Goal: Find contact information: Find contact information

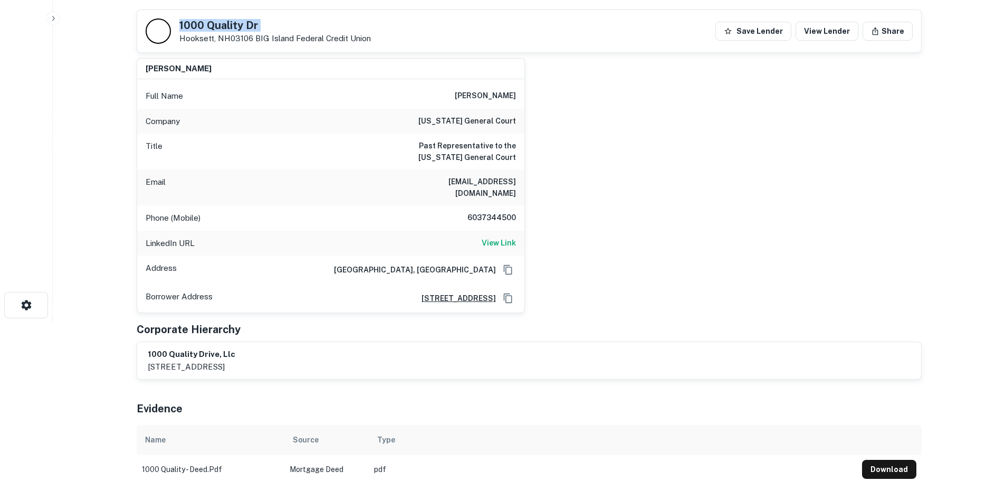
click at [221, 25] on h5 "1000 Quality Dr" at bounding box center [274, 25] width 191 height 11
click at [491, 212] on h6 "6037344500" at bounding box center [484, 218] width 63 height 13
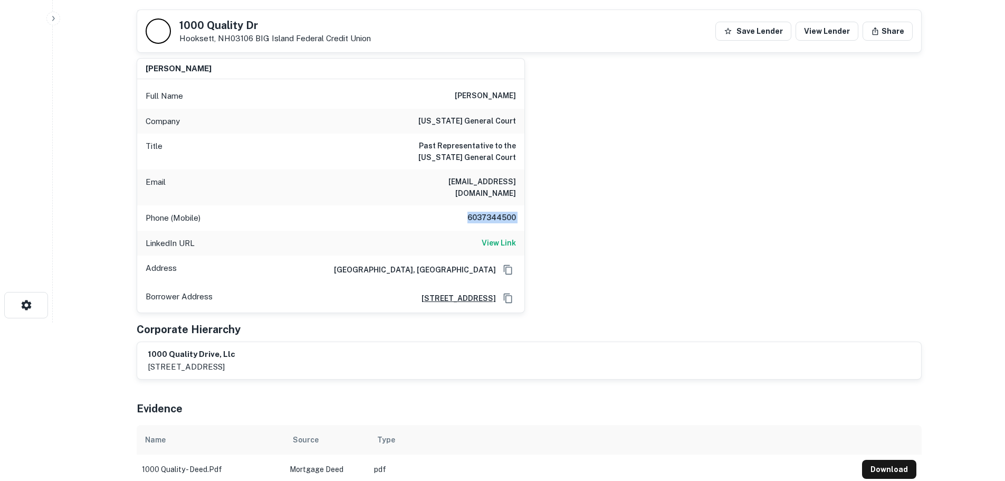
click at [491, 212] on h6 "6037344500" at bounding box center [484, 218] width 63 height 13
copy h6 "6037344500"
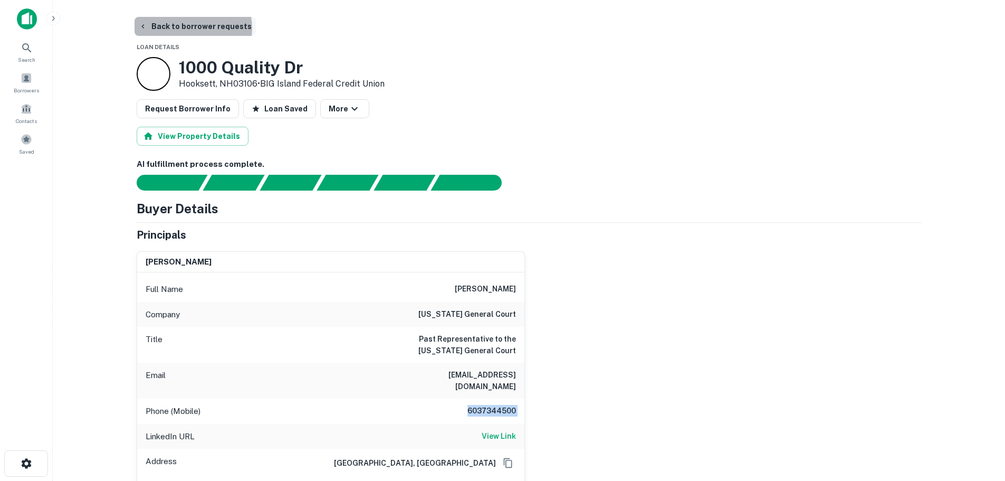
click at [192, 28] on button "Back to borrower requests" at bounding box center [195, 26] width 121 height 19
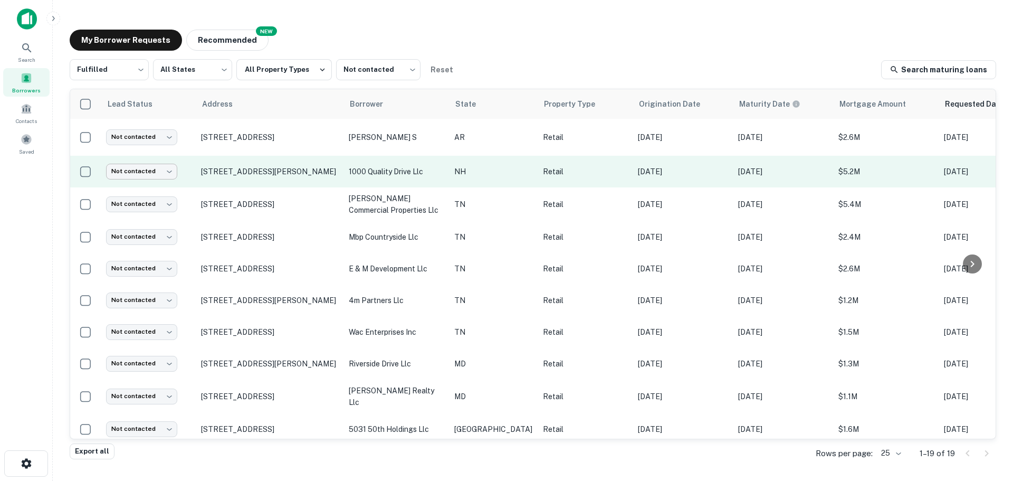
click at [172, 168] on body "Search Borrowers Contacts Saved My Borrower Requests NEW Recommended Fulfilled …" at bounding box center [506, 240] width 1013 height 481
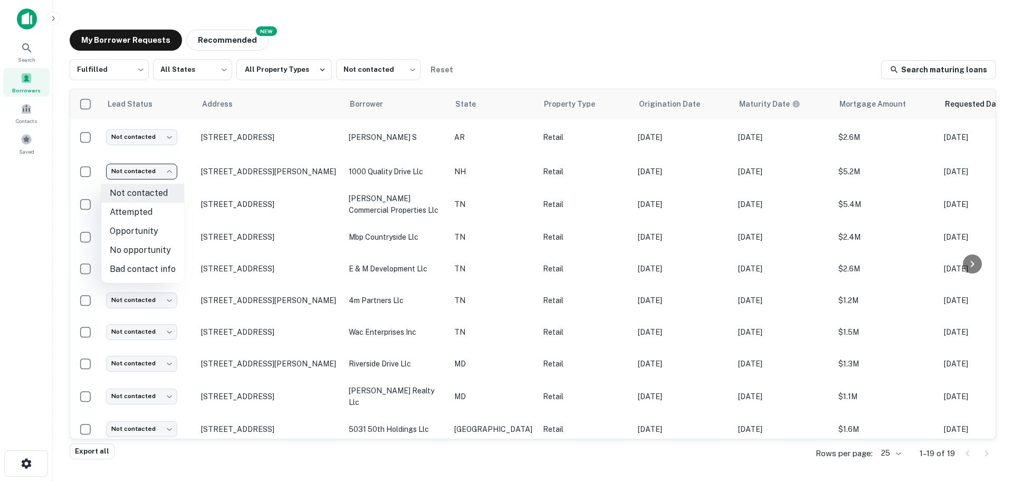
click at [167, 219] on li "Attempted" at bounding box center [142, 212] width 83 height 19
type input "*********"
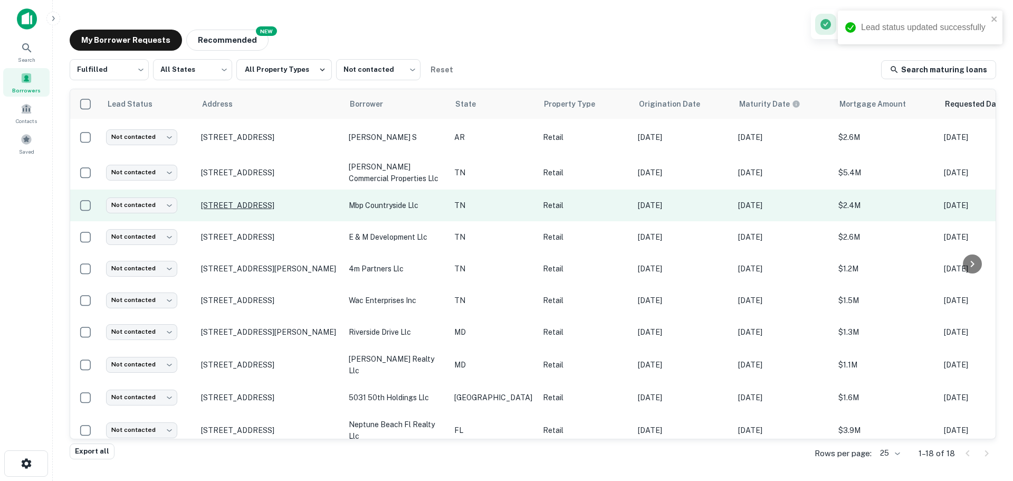
click at [247, 203] on p "[STREET_ADDRESS]" at bounding box center [269, 204] width 137 height 9
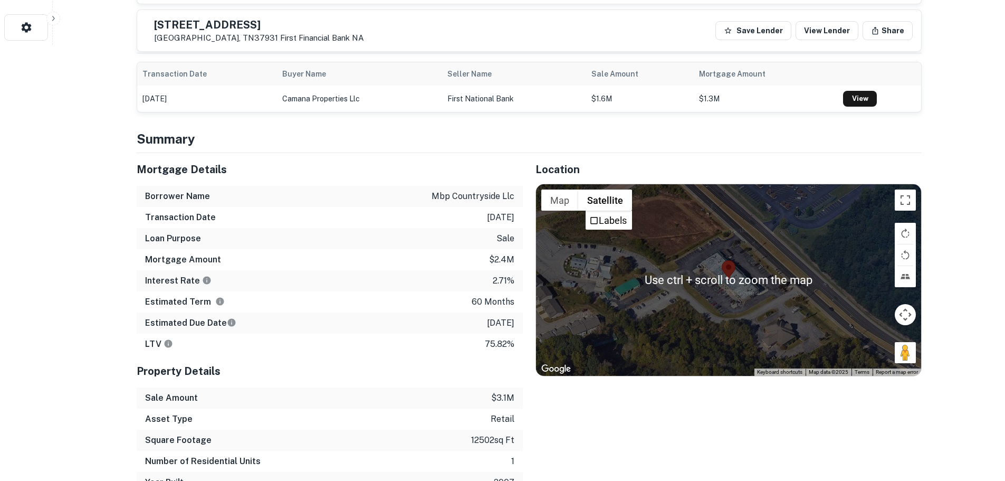
scroll to position [439, 0]
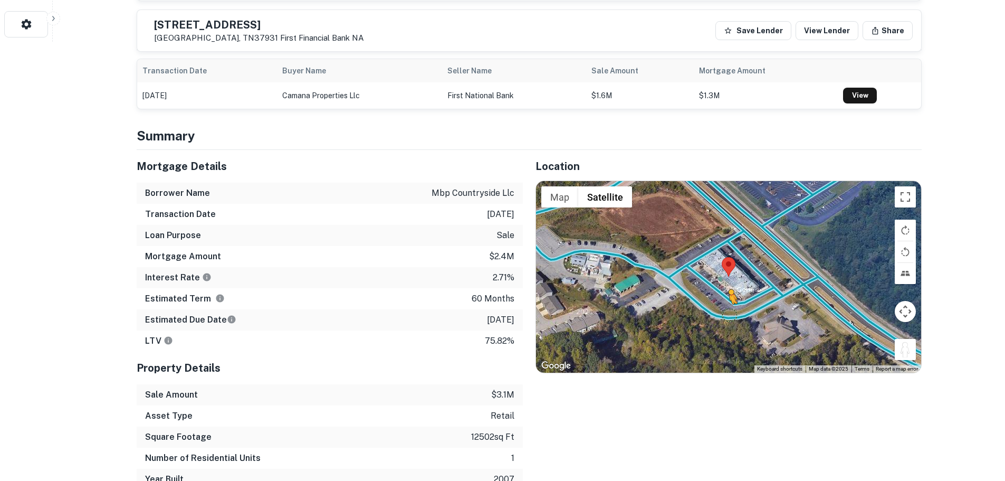
drag, startPoint x: 910, startPoint y: 346, endPoint x: 712, endPoint y: 308, distance: 202.0
click at [713, 308] on div "To activate drag with keyboard, press Alt + Enter. Once in keyboard drag state,…" at bounding box center [728, 276] width 385 height 191
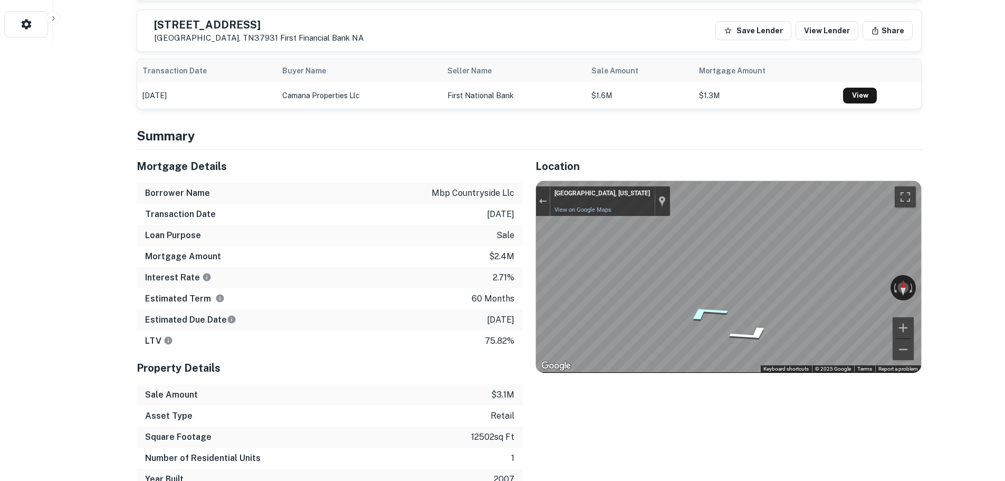
click at [906, 302] on div "Map" at bounding box center [728, 276] width 385 height 191
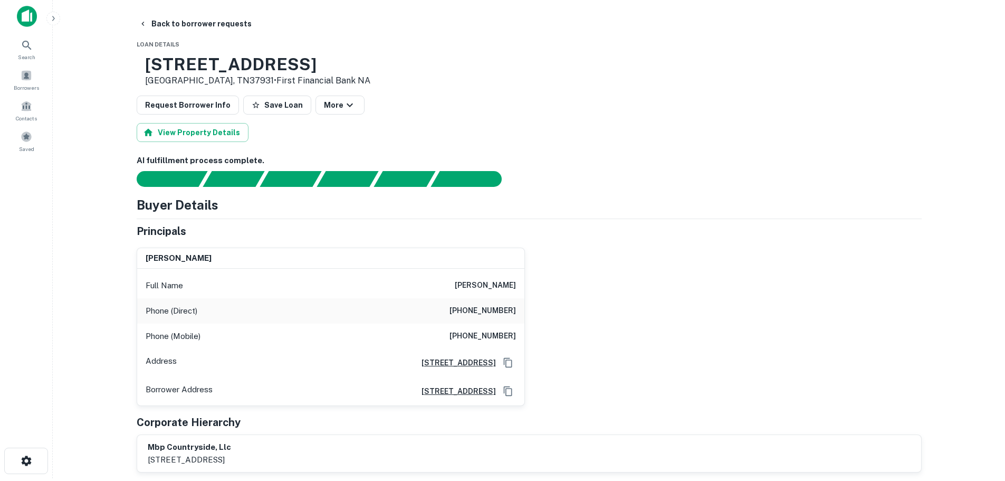
scroll to position [0, 0]
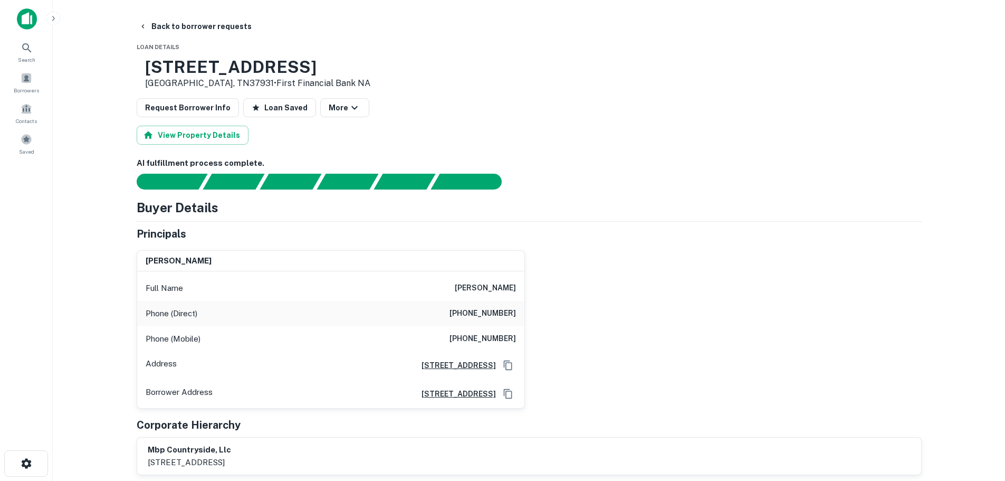
click at [511, 314] on h6 "[PHONE_NUMBER]" at bounding box center [482, 313] width 66 height 13
copy h6 "[PHONE_NUMBER]"
click at [484, 338] on h6 "[PHONE_NUMBER]" at bounding box center [482, 338] width 66 height 13
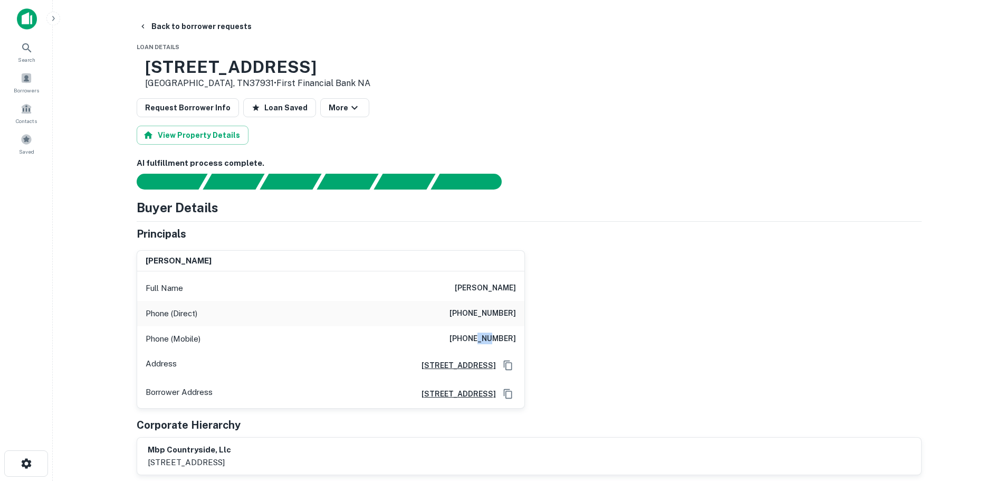
click at [484, 338] on h6 "[PHONE_NUMBER]" at bounding box center [482, 338] width 66 height 13
copy h6 "[PHONE_NUMBER]"
click at [227, 18] on button "Back to borrower requests" at bounding box center [195, 26] width 121 height 19
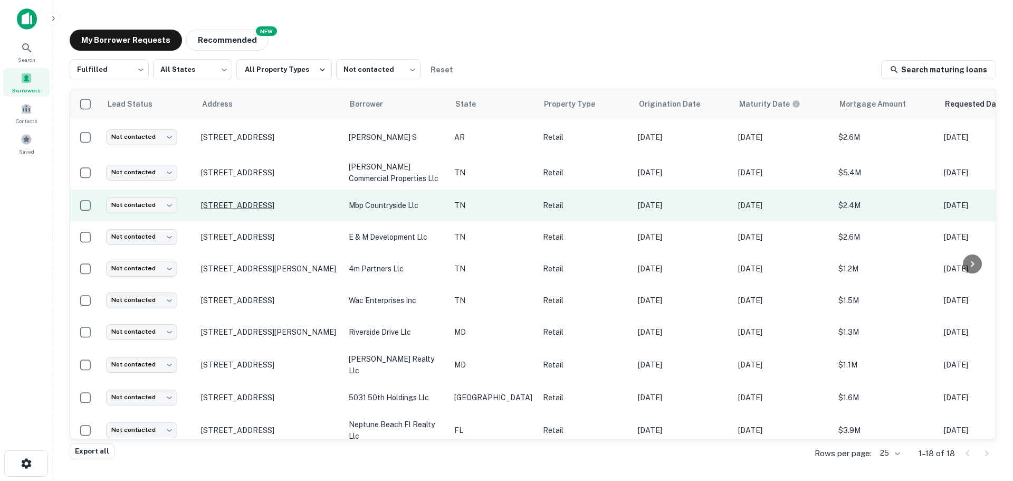
click at [297, 202] on p "[STREET_ADDRESS]" at bounding box center [269, 204] width 137 height 9
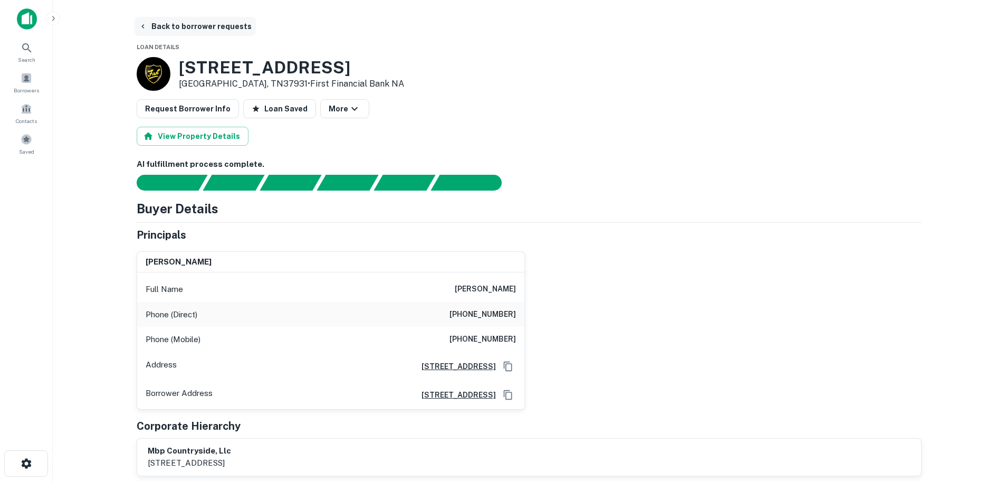
click at [223, 23] on button "Back to borrower requests" at bounding box center [195, 26] width 121 height 19
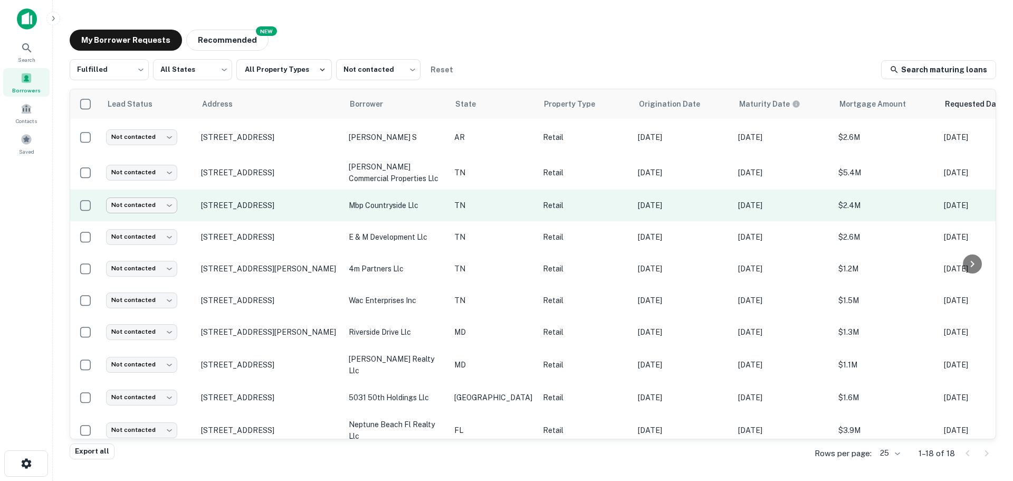
click at [164, 197] on body "Search Borrowers Contacts Saved My Borrower Requests NEW Recommended Fulfilled …" at bounding box center [506, 240] width 1013 height 481
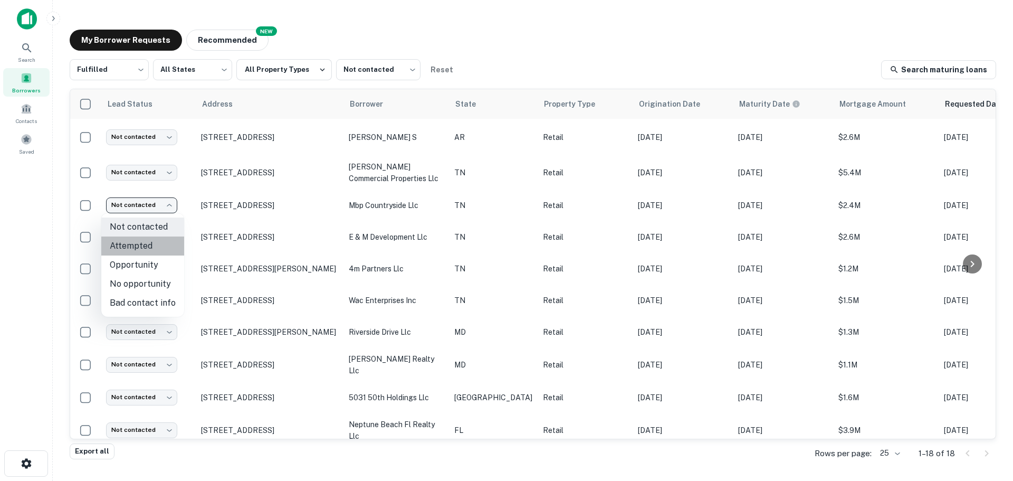
click at [166, 244] on li "Attempted" at bounding box center [142, 245] width 83 height 19
type input "*********"
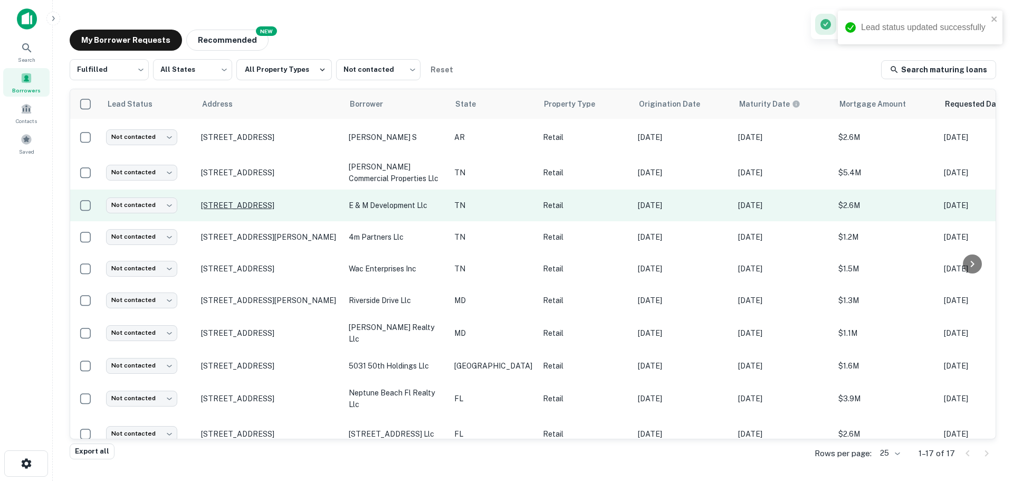
click at [237, 201] on p "[STREET_ADDRESS]" at bounding box center [269, 204] width 137 height 9
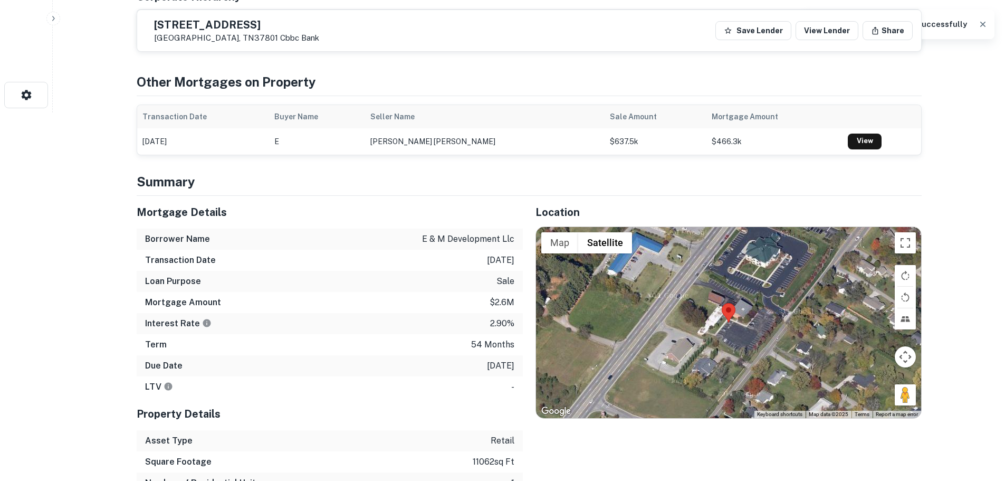
scroll to position [369, 0]
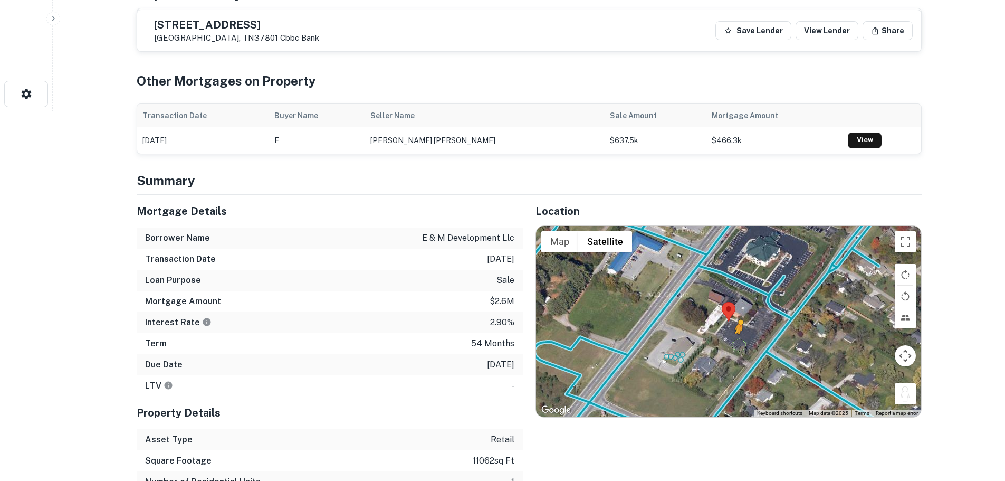
drag, startPoint x: 905, startPoint y: 395, endPoint x: 733, endPoint y: 340, distance: 180.3
click at [733, 340] on div "To activate drag with keyboard, press Alt + Enter. Once in keyboard drag state,…" at bounding box center [728, 321] width 385 height 191
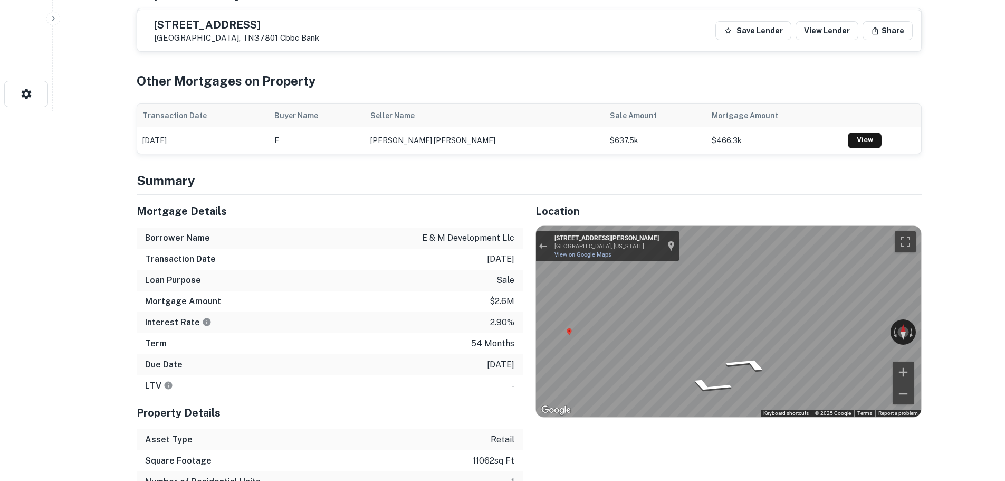
click at [260, 30] on h5 "[STREET_ADDRESS]" at bounding box center [236, 25] width 165 height 11
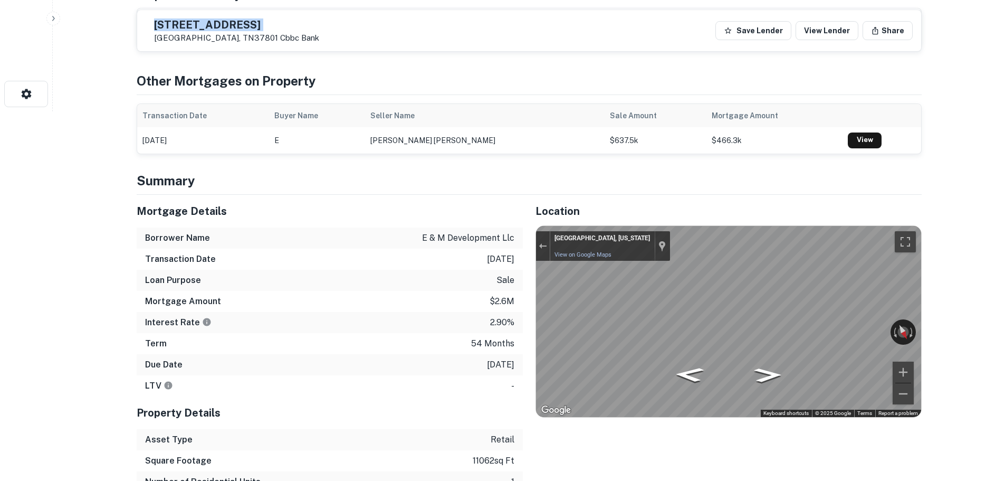
copy h5 "[STREET_ADDRESS]"
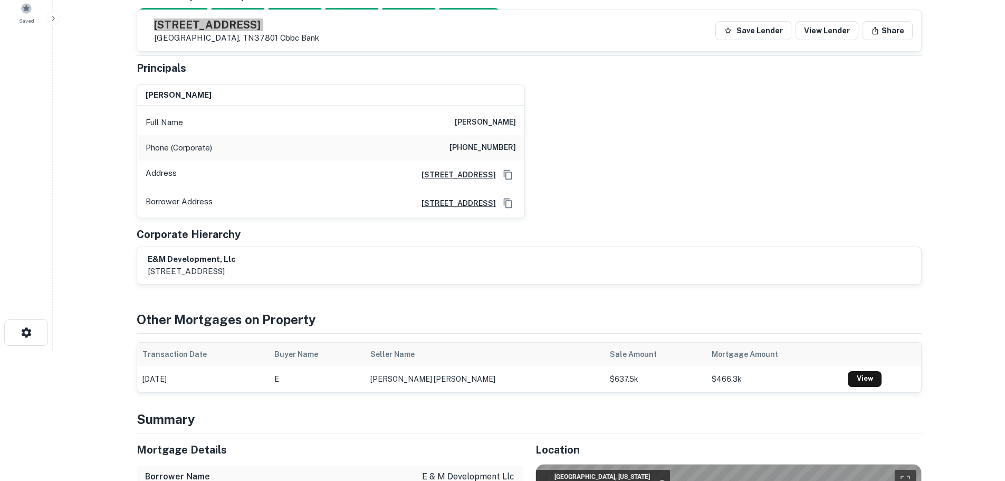
scroll to position [105, 0]
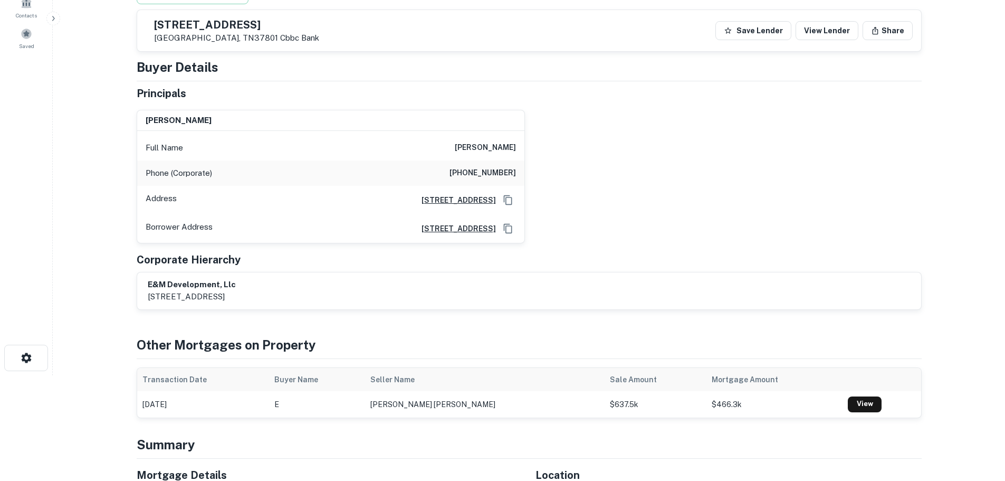
click at [467, 170] on h6 "[PHONE_NUMBER]" at bounding box center [482, 173] width 66 height 13
copy h6 "[PHONE_NUMBER]"
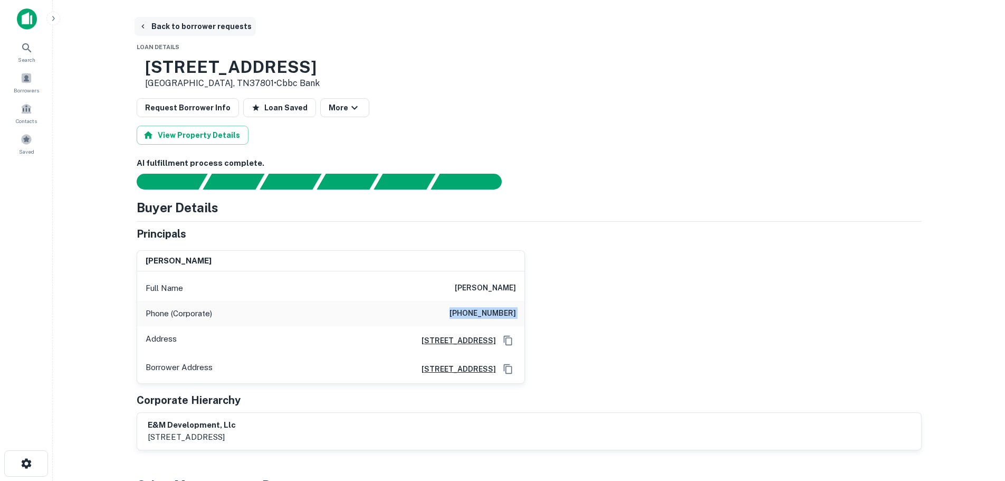
click at [231, 17] on button "Back to borrower requests" at bounding box center [195, 26] width 121 height 19
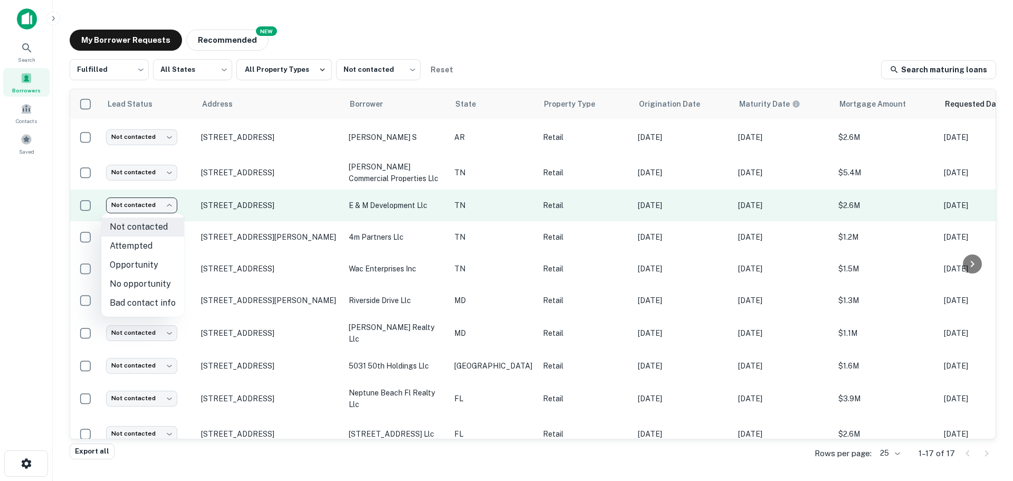
click at [155, 201] on body "Search Borrowers Contacts Saved My Borrower Requests NEW Recommended Fulfilled …" at bounding box center [506, 240] width 1013 height 481
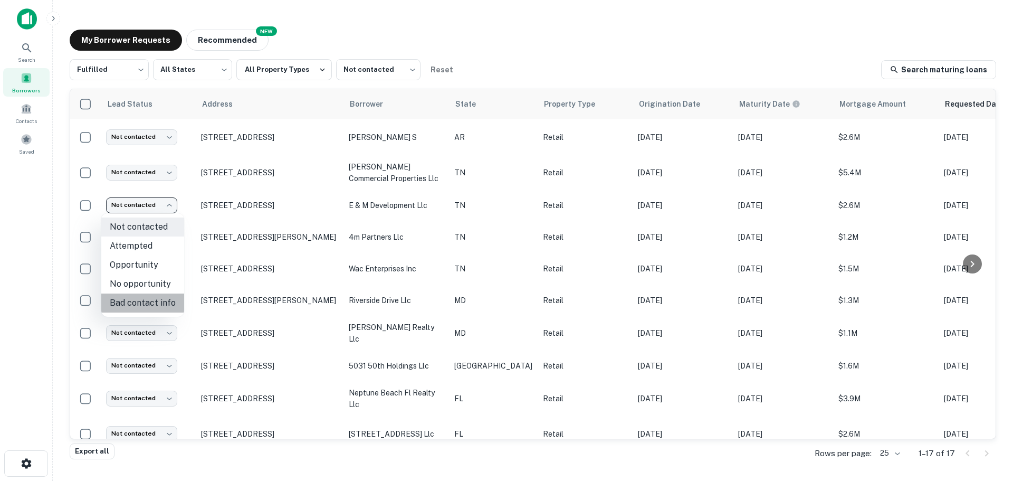
click at [153, 299] on li "Bad contact info" at bounding box center [142, 302] width 83 height 19
type input "**********"
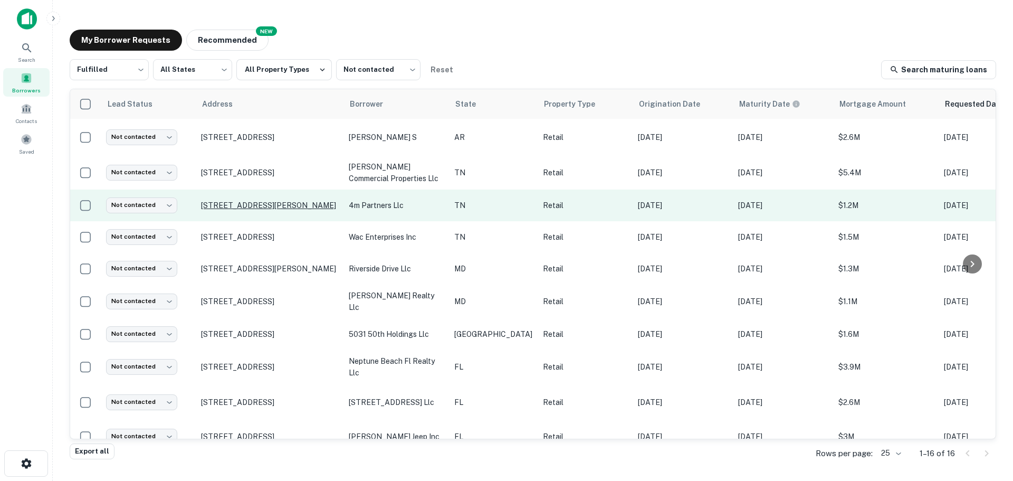
click at [280, 203] on p "[STREET_ADDRESS][PERSON_NAME]" at bounding box center [269, 204] width 137 height 9
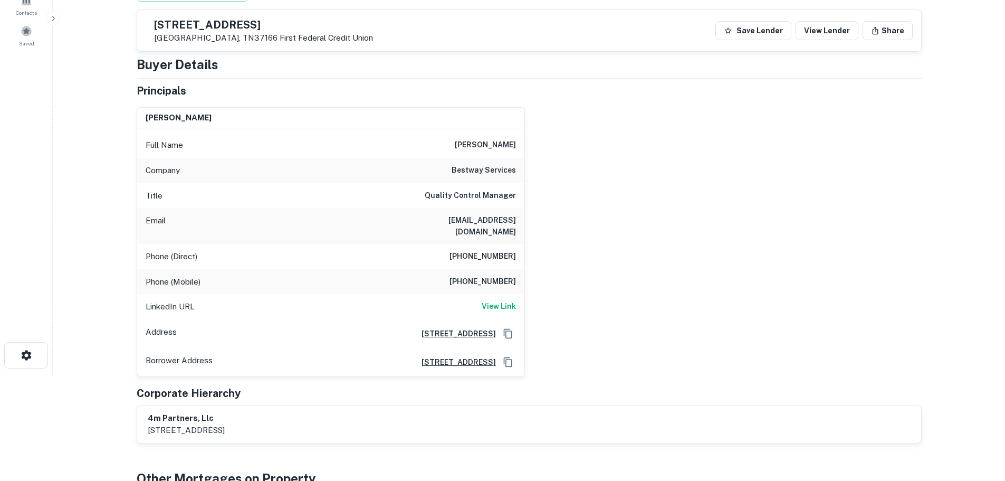
scroll to position [105, 0]
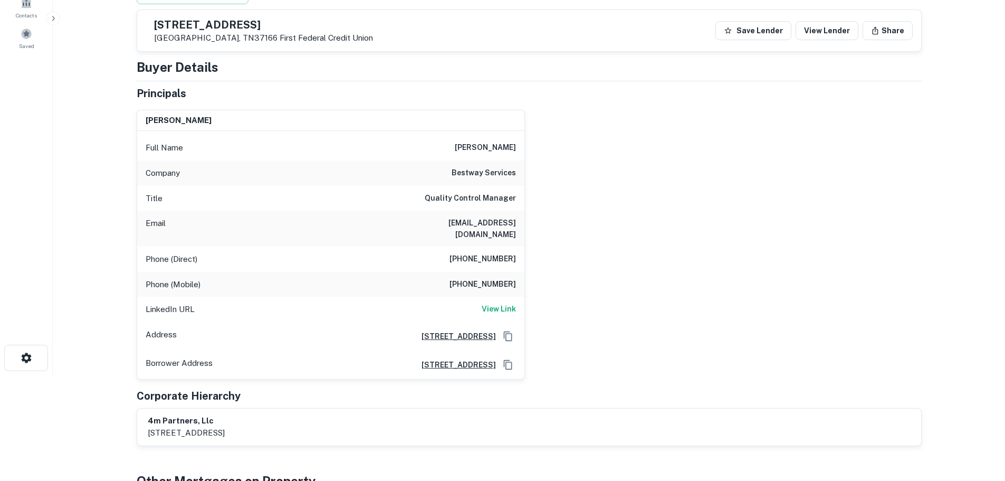
click at [245, 28] on h5 "[STREET_ADDRESS]" at bounding box center [263, 25] width 219 height 11
copy h5 "[STREET_ADDRESS]"
click at [502, 303] on h6 "View Link" at bounding box center [499, 309] width 34 height 12
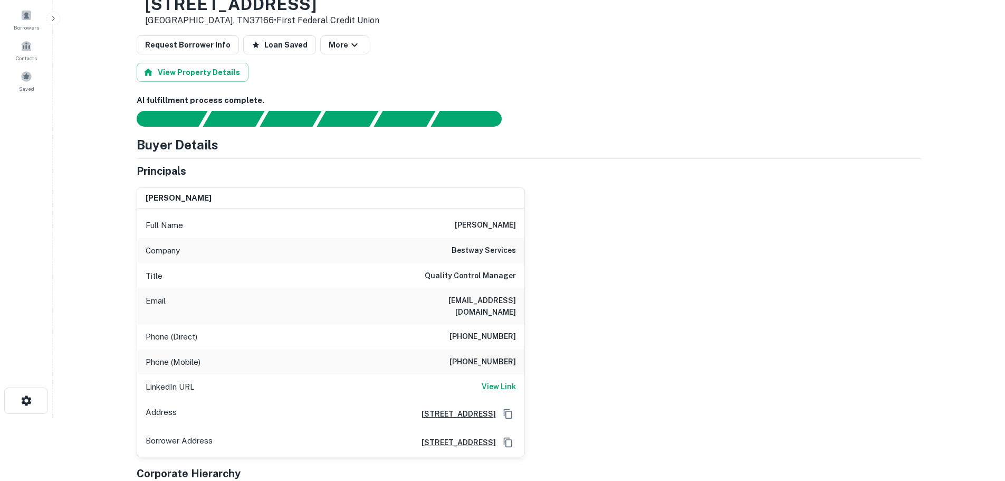
scroll to position [0, 0]
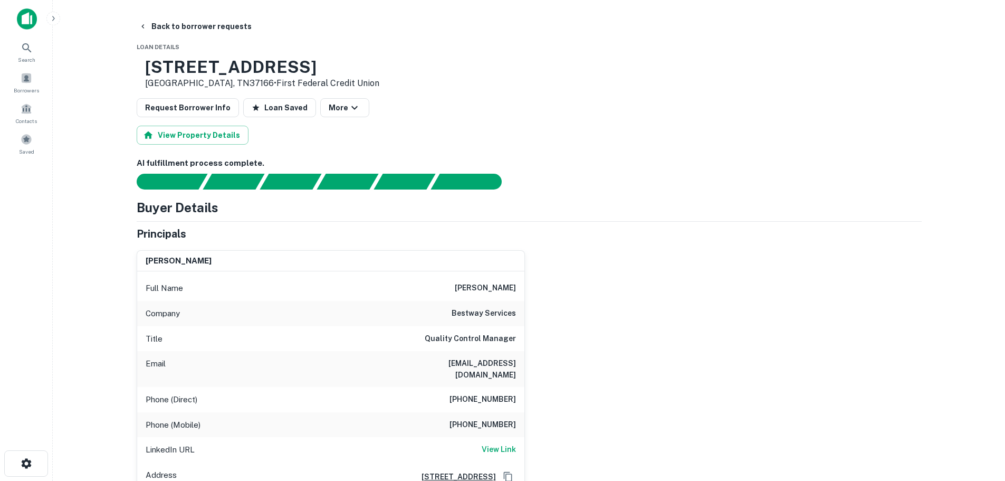
click at [477, 373] on div "Email [EMAIL_ADDRESS][DOMAIN_NAME]" at bounding box center [330, 369] width 387 height 36
click at [484, 387] on div "Phone (Direct) [PHONE_NUMBER]" at bounding box center [330, 399] width 387 height 25
copy h6 "[PHONE_NUMBER]"
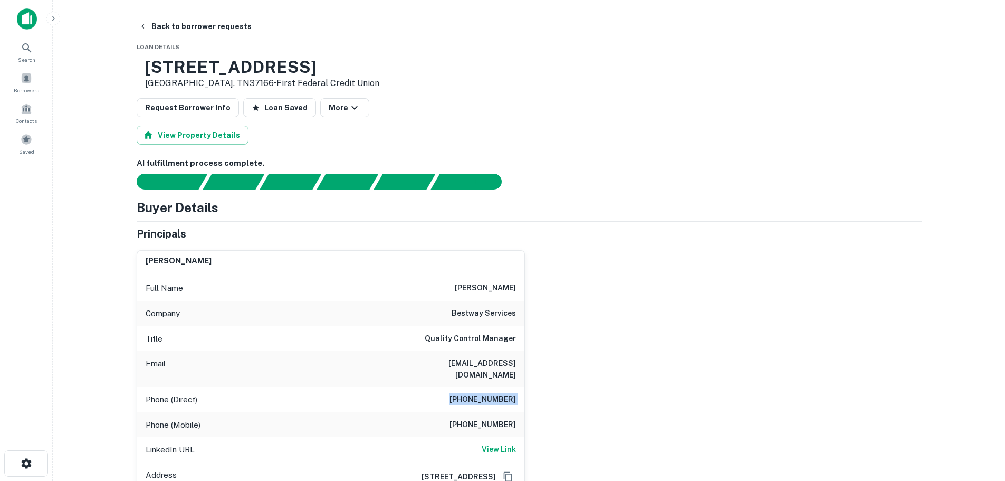
click at [499, 393] on h6 "[PHONE_NUMBER]" at bounding box center [482, 399] width 66 height 13
click at [483, 418] on h6 "[PHONE_NUMBER]" at bounding box center [482, 424] width 66 height 13
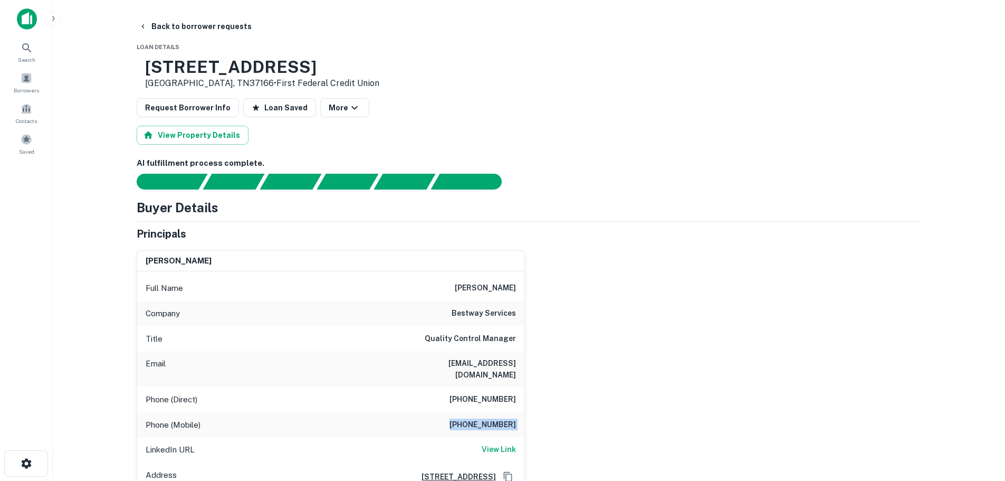
click at [483, 418] on h6 "[PHONE_NUMBER]" at bounding box center [482, 424] width 66 height 13
copy h6 "[PHONE_NUMBER]"
click at [207, 30] on button "Back to borrower requests" at bounding box center [195, 26] width 121 height 19
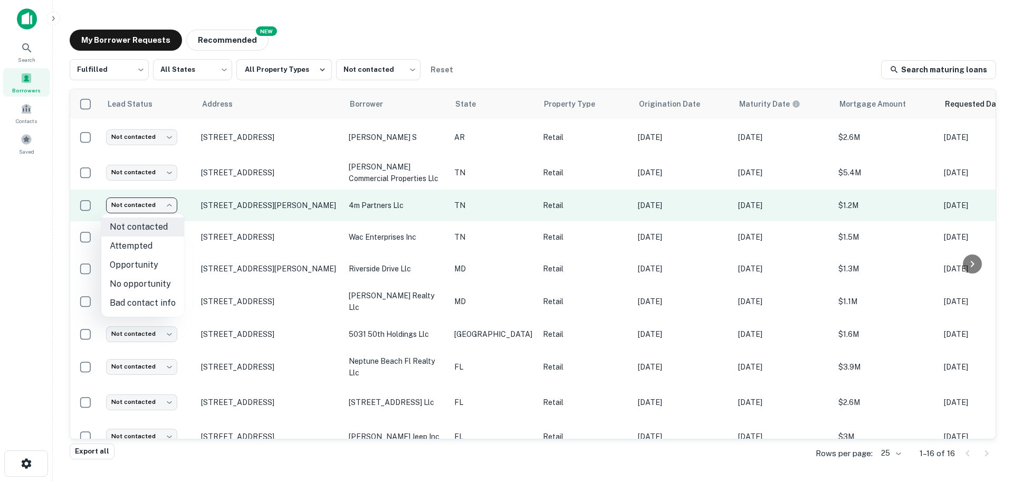
click at [136, 199] on body "Search Borrowers Contacts Saved My Borrower Requests NEW Recommended Fulfilled …" at bounding box center [506, 240] width 1013 height 481
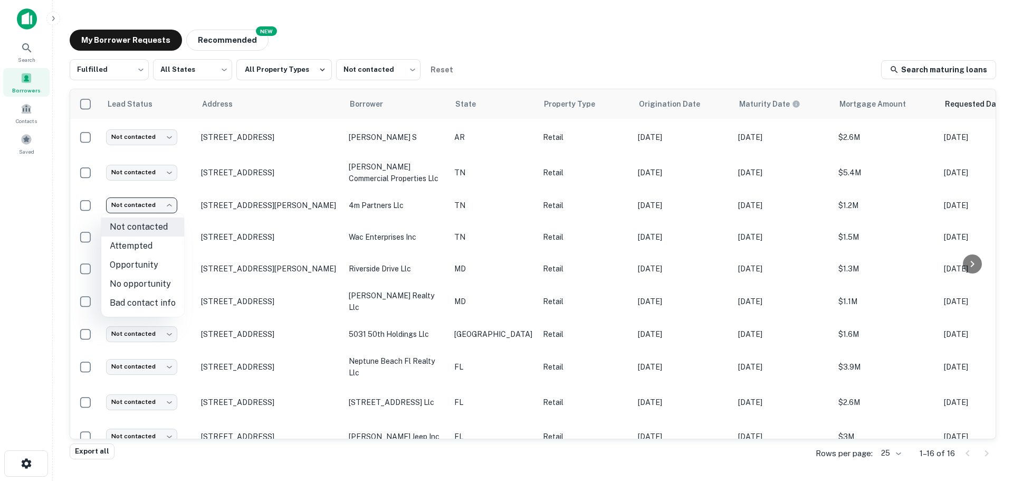
click at [153, 242] on li "Attempted" at bounding box center [142, 245] width 83 height 19
type input "*********"
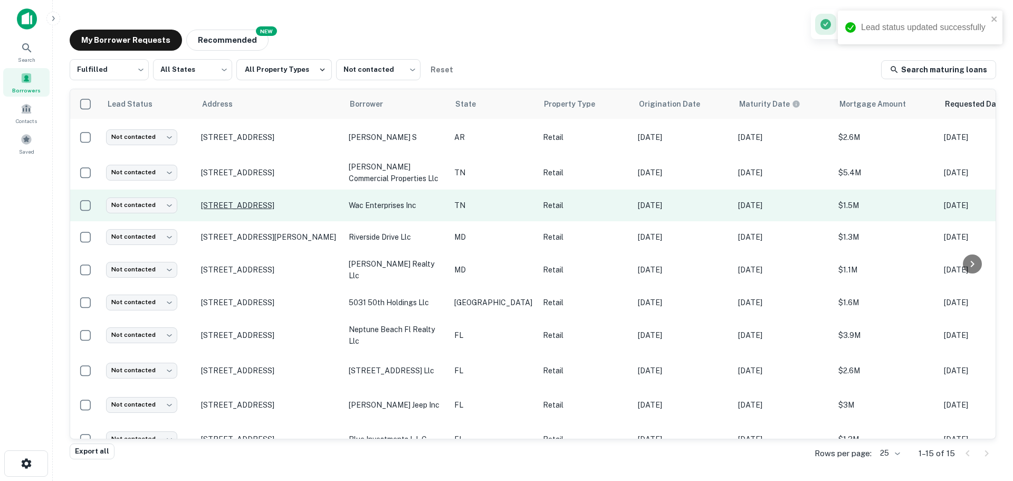
click at [254, 207] on p "[STREET_ADDRESS]" at bounding box center [269, 204] width 137 height 9
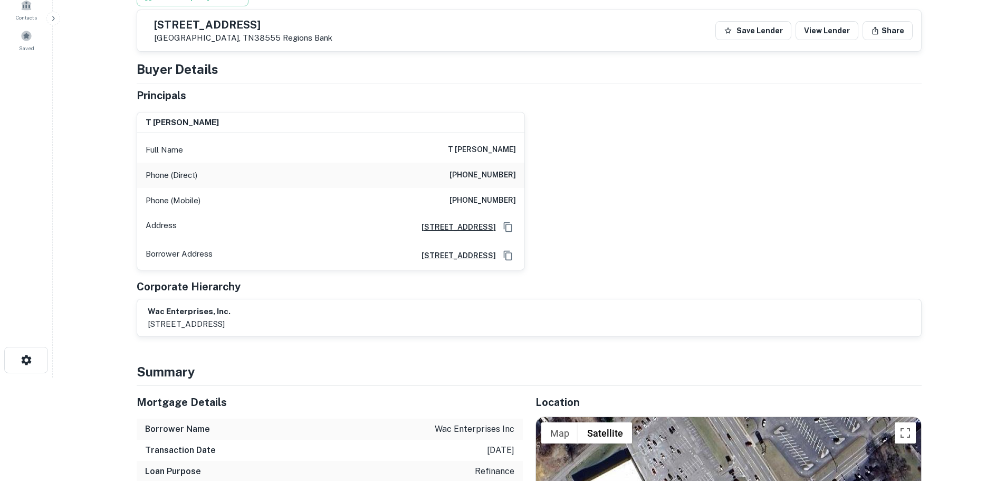
scroll to position [53, 0]
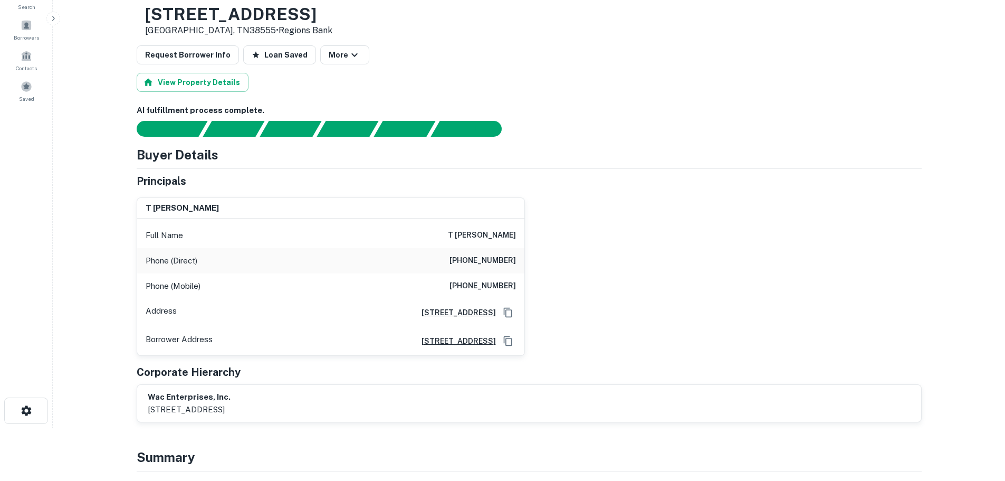
click at [485, 255] on h6 "[PHONE_NUMBER]" at bounding box center [482, 260] width 66 height 13
copy h6 "[PHONE_NUMBER]"
click at [220, 16] on h3 "[STREET_ADDRESS]" at bounding box center [238, 14] width 187 height 20
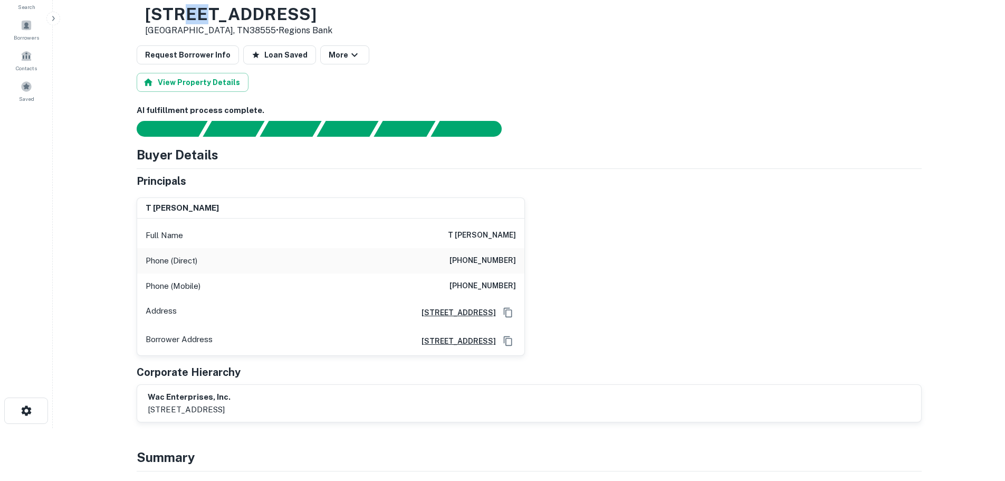
click at [220, 16] on h3 "[STREET_ADDRESS]" at bounding box center [238, 14] width 187 height 20
copy h3 "[STREET_ADDRESS]"
click at [505, 265] on h6 "[PHONE_NUMBER]" at bounding box center [482, 260] width 66 height 13
click at [486, 255] on h6 "[PHONE_NUMBER]" at bounding box center [482, 260] width 66 height 13
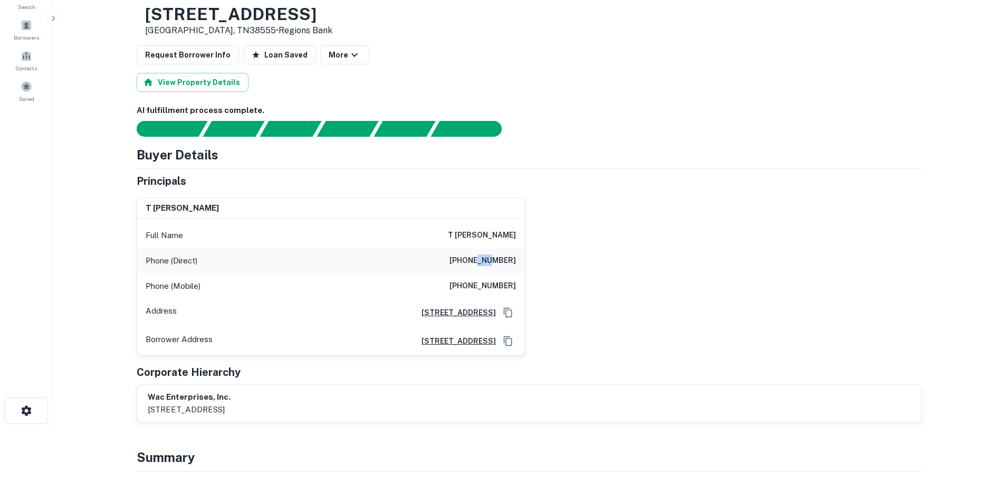
click at [486, 255] on h6 "[PHONE_NUMBER]" at bounding box center [482, 260] width 66 height 13
click at [492, 284] on h6 "[PHONE_NUMBER]" at bounding box center [482, 286] width 66 height 13
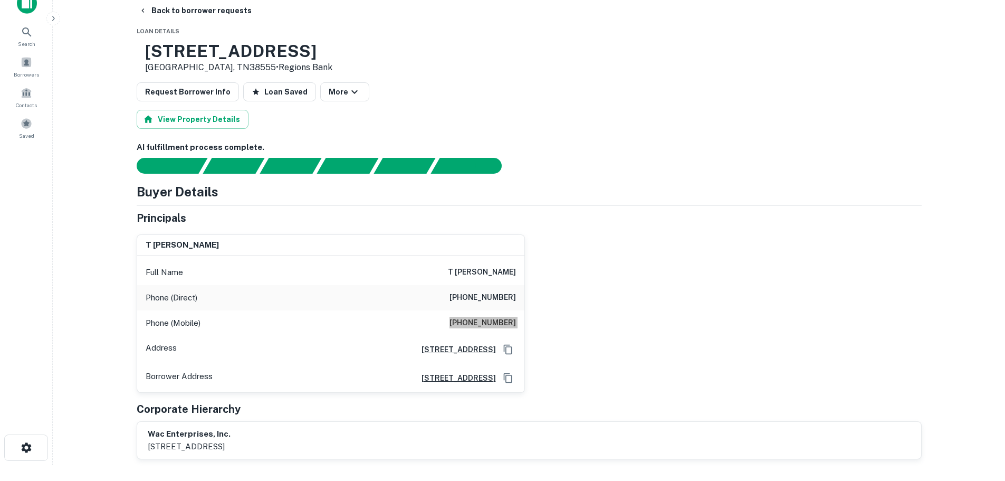
scroll to position [0, 0]
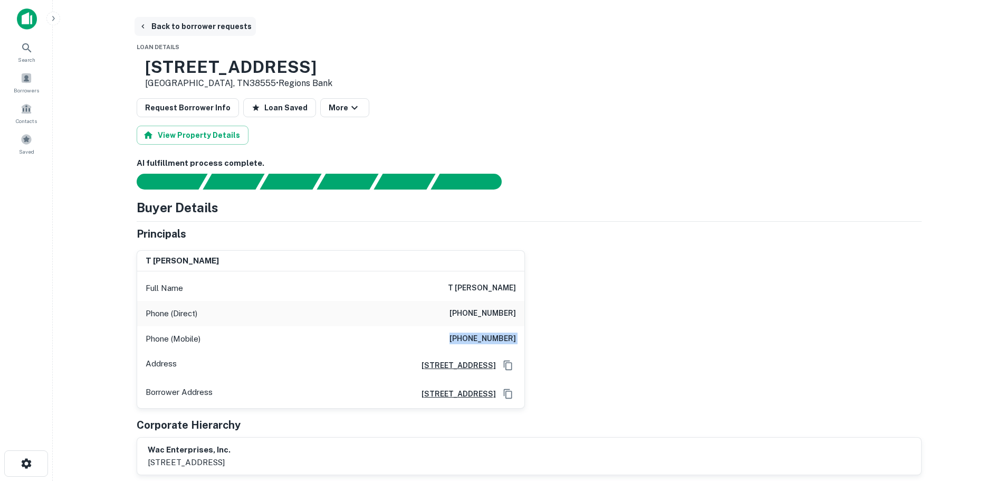
click at [199, 23] on button "Back to borrower requests" at bounding box center [195, 26] width 121 height 19
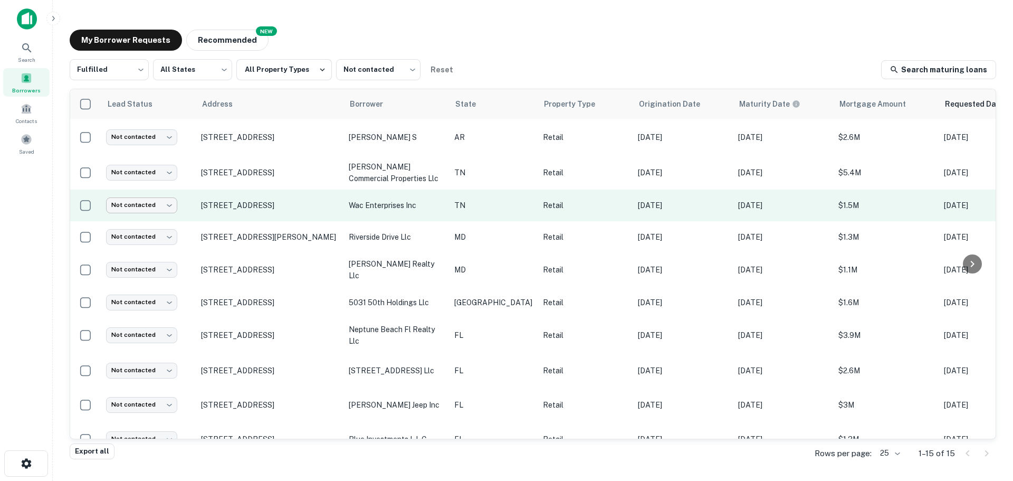
click at [160, 205] on body "Search Borrowers Contacts Saved My Borrower Requests NEW Recommended Fulfilled …" at bounding box center [506, 240] width 1013 height 481
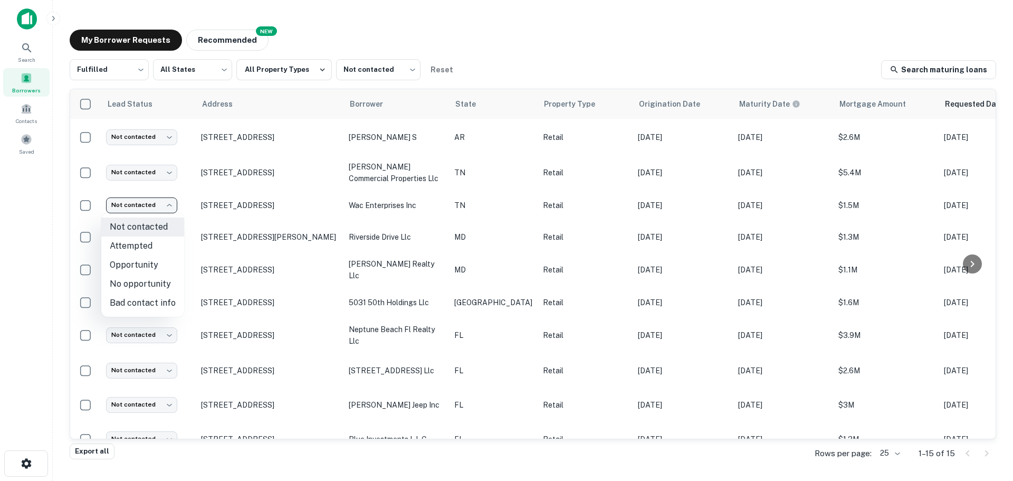
click at [151, 248] on li "Attempted" at bounding box center [142, 245] width 83 height 19
type input "*********"
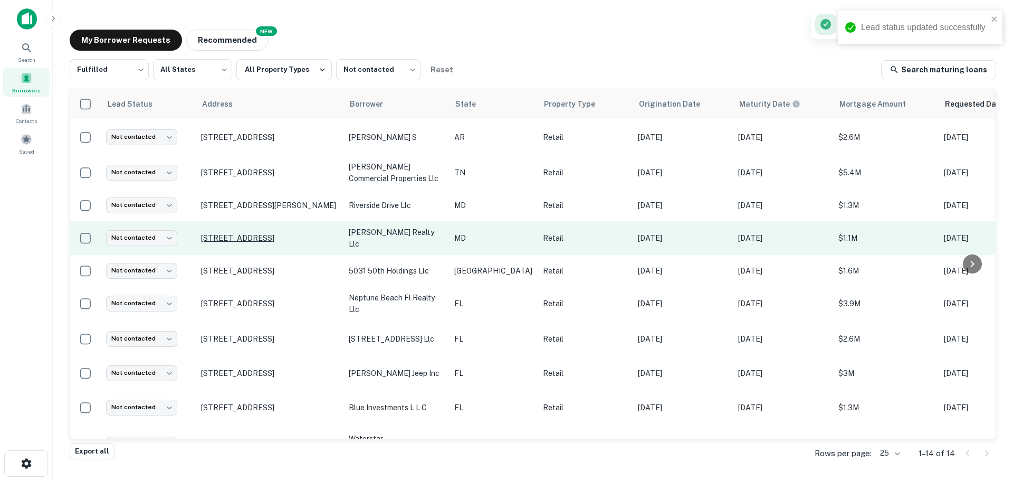
click at [243, 238] on p "[STREET_ADDRESS]" at bounding box center [269, 237] width 137 height 9
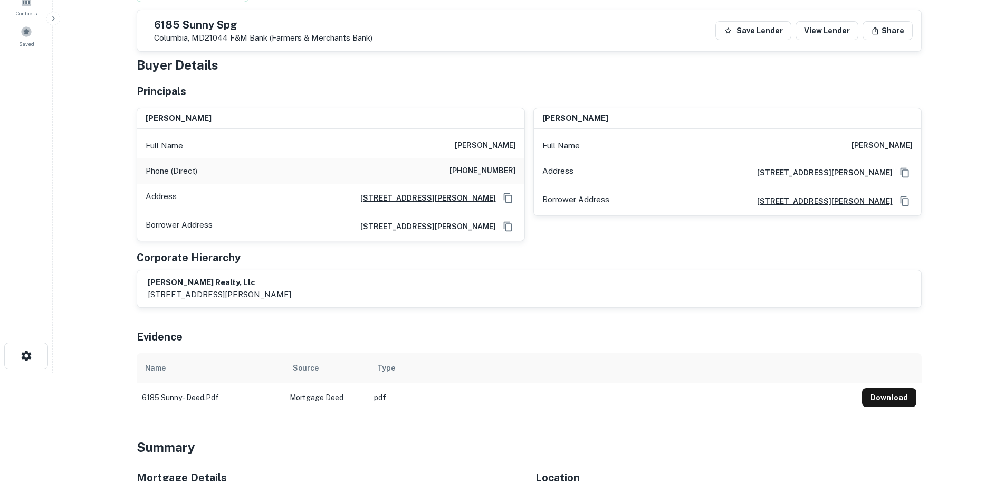
scroll to position [105, 0]
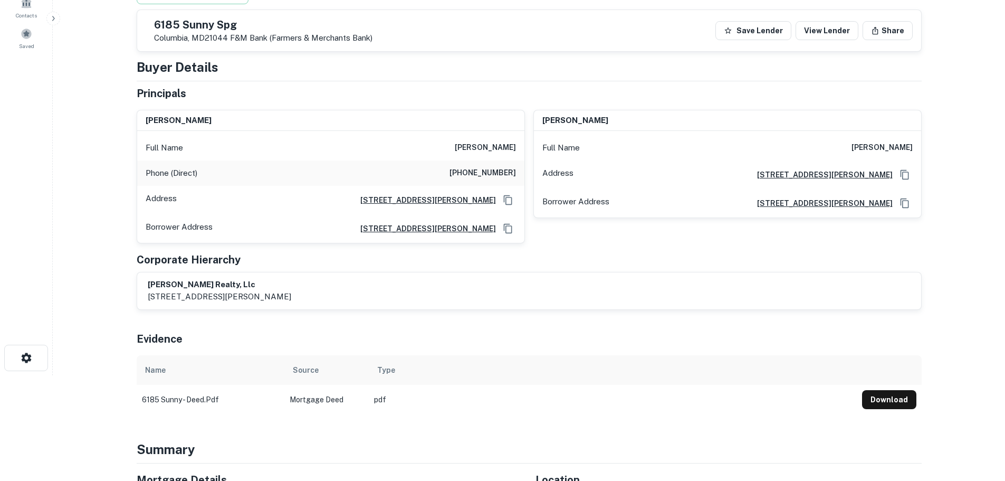
click at [228, 23] on h5 "6185 Sunny Spg" at bounding box center [263, 25] width 218 height 11
click at [485, 142] on h6 "[PERSON_NAME]" at bounding box center [485, 147] width 61 height 13
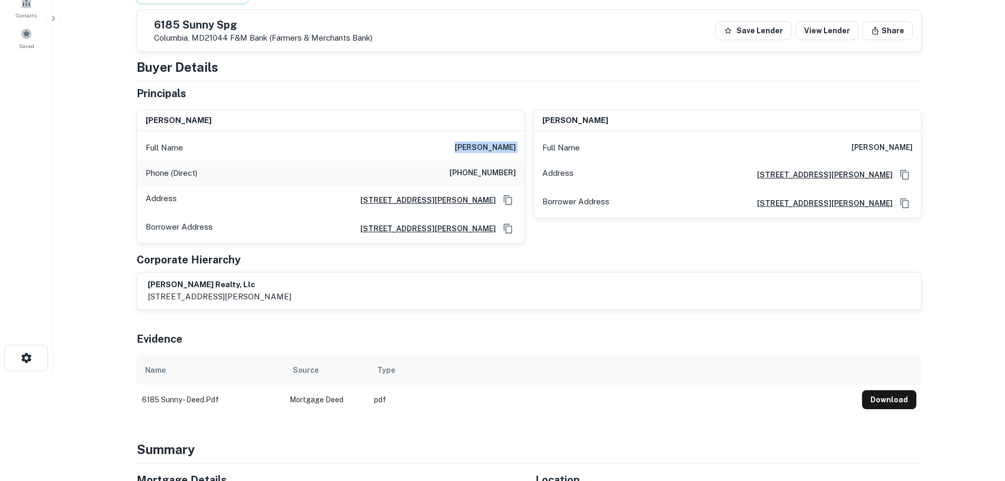
click at [485, 142] on h6 "[PERSON_NAME]" at bounding box center [485, 147] width 61 height 13
click at [495, 179] on h6 "[PHONE_NUMBER]" at bounding box center [482, 173] width 66 height 13
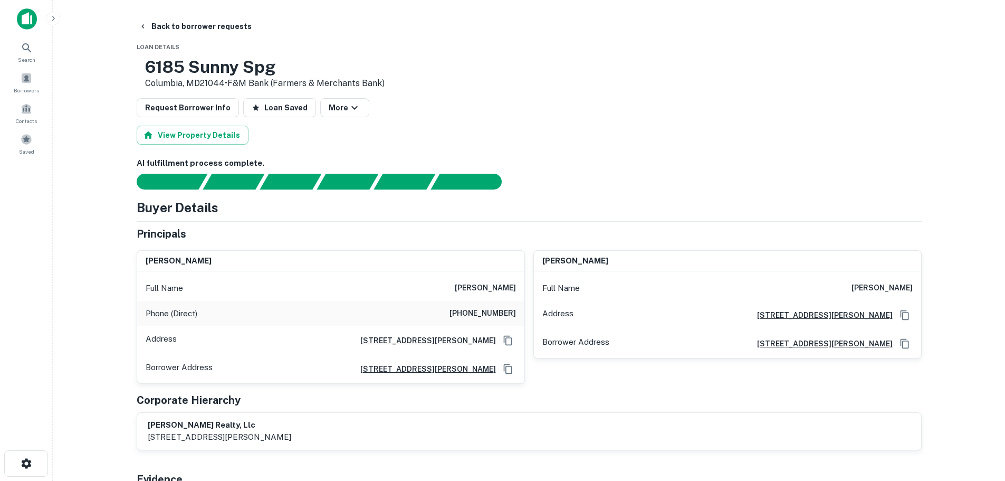
click at [219, 71] on h3 "6185 Sunny Spg" at bounding box center [264, 67] width 239 height 20
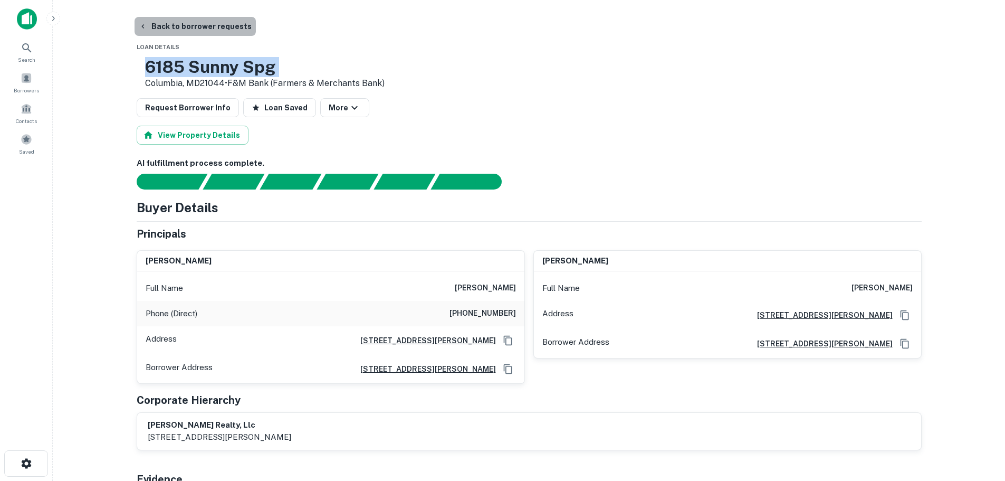
click at [204, 31] on button "Back to borrower requests" at bounding box center [195, 26] width 121 height 19
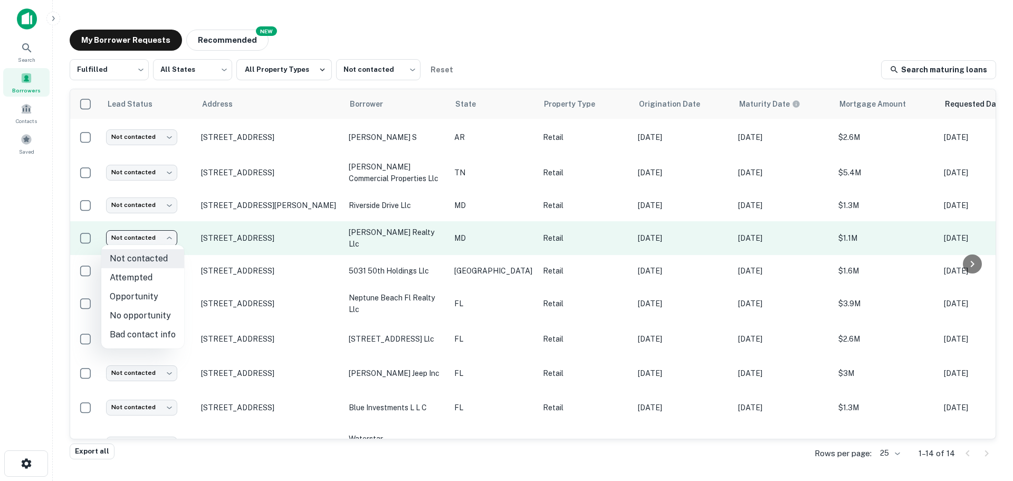
click at [147, 237] on body "Search Borrowers Contacts Saved My Borrower Requests NEW Recommended Fulfilled …" at bounding box center [506, 240] width 1013 height 481
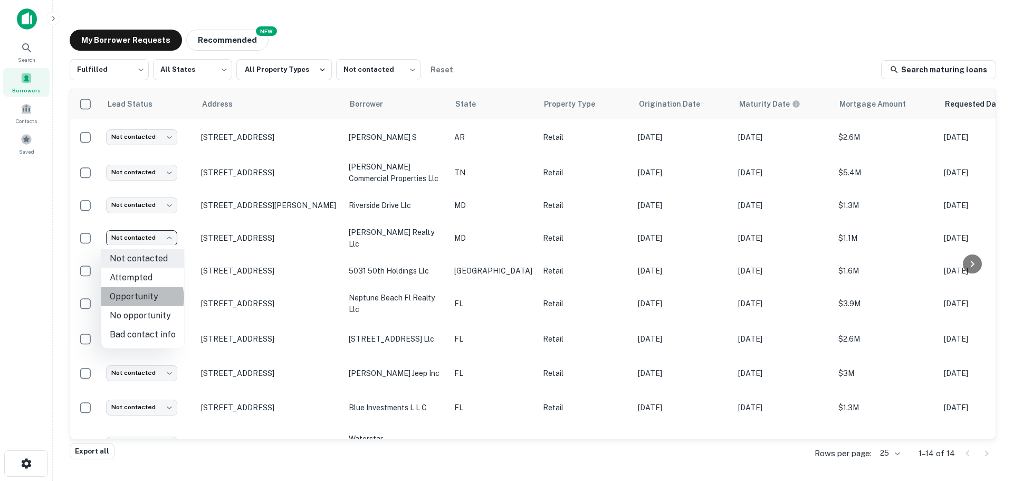
click at [141, 297] on li "Opportunity" at bounding box center [142, 296] width 83 height 19
type input "**********"
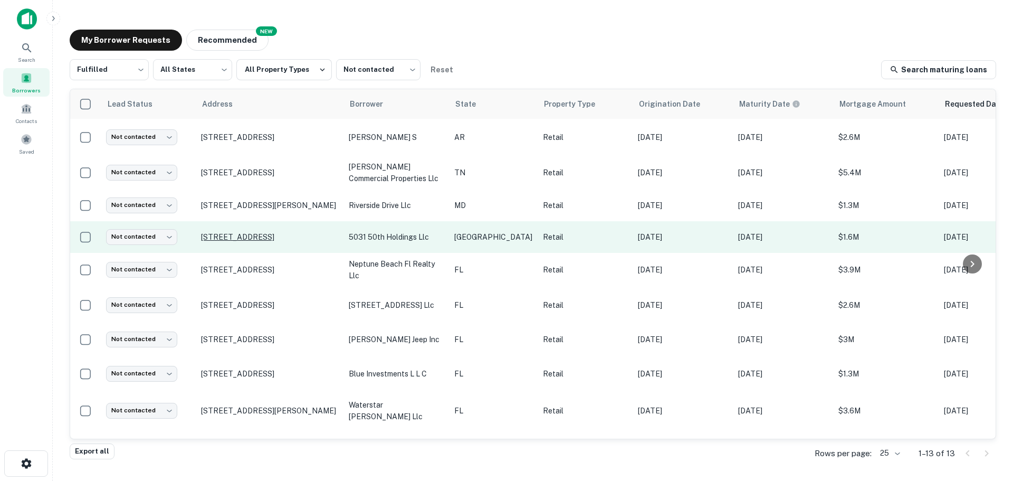
click at [258, 234] on p "[STREET_ADDRESS]" at bounding box center [269, 236] width 137 height 9
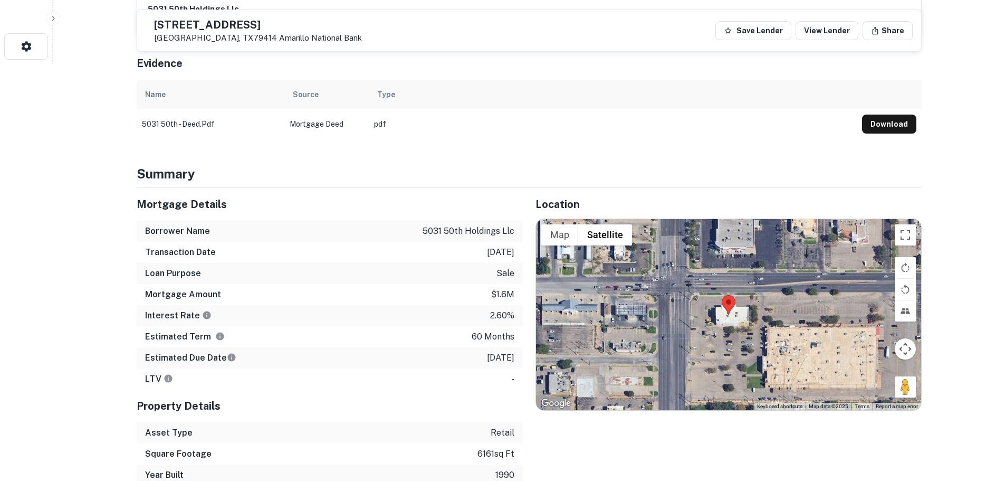
scroll to position [422, 0]
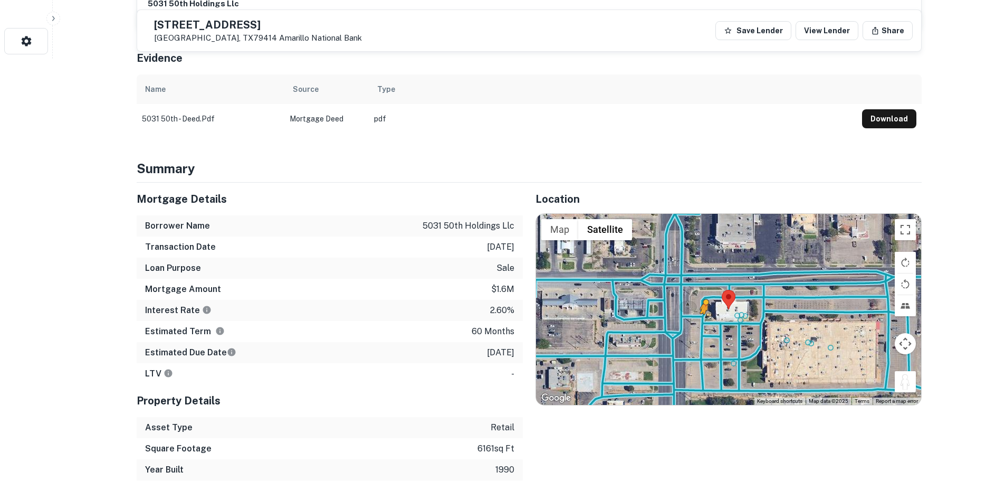
drag, startPoint x: 906, startPoint y: 370, endPoint x: 704, endPoint y: 314, distance: 210.1
click at [704, 314] on div "To activate drag with keyboard, press Alt + Enter. Once in keyboard drag state,…" at bounding box center [728, 309] width 385 height 191
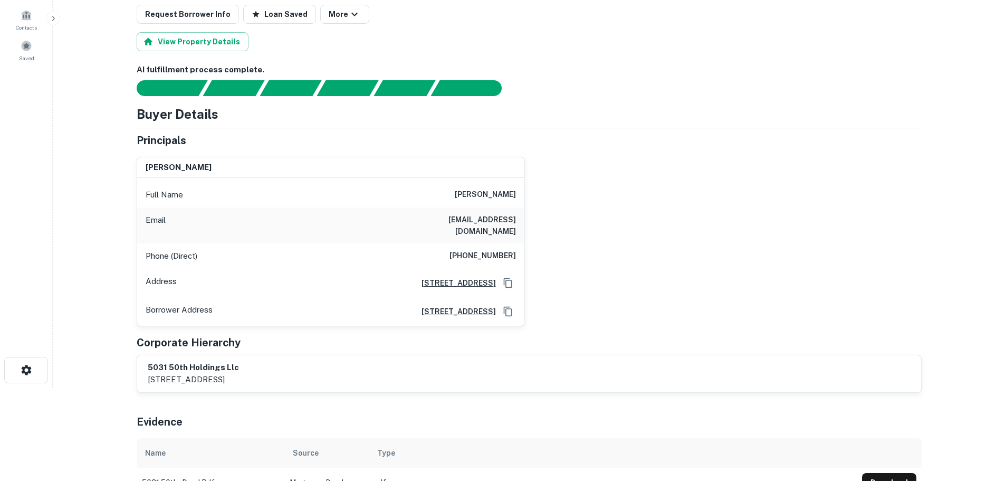
scroll to position [0, 0]
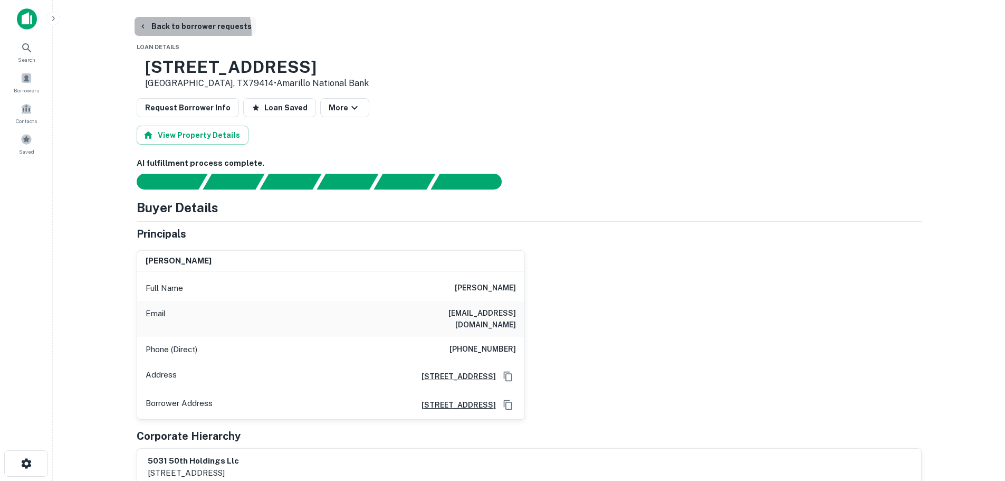
click at [191, 32] on button "Back to borrower requests" at bounding box center [195, 26] width 121 height 19
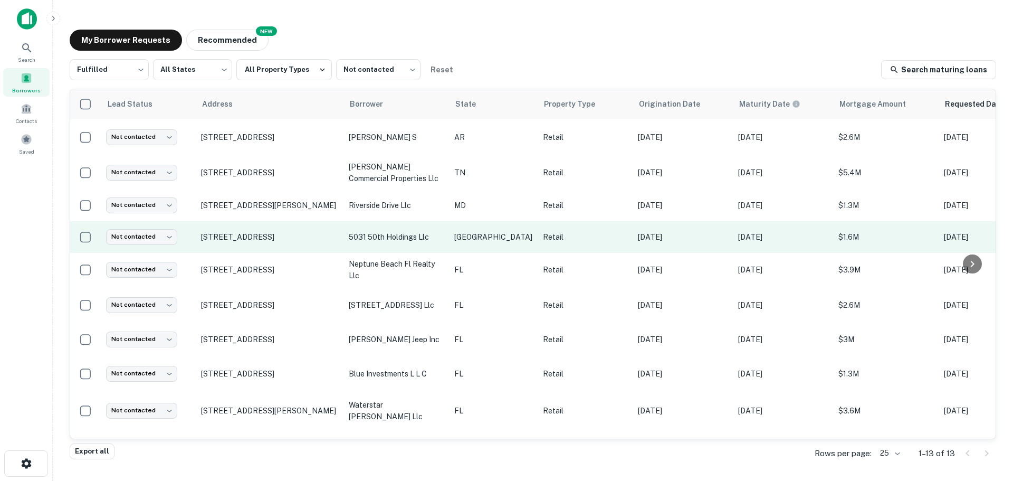
click at [162, 248] on td "Not contacted **** ​" at bounding box center [148, 237] width 95 height 32
click at [162, 243] on body "Search Borrowers Contacts Saved My Borrower Requests NEW Recommended Fulfilled …" at bounding box center [506, 240] width 1013 height 481
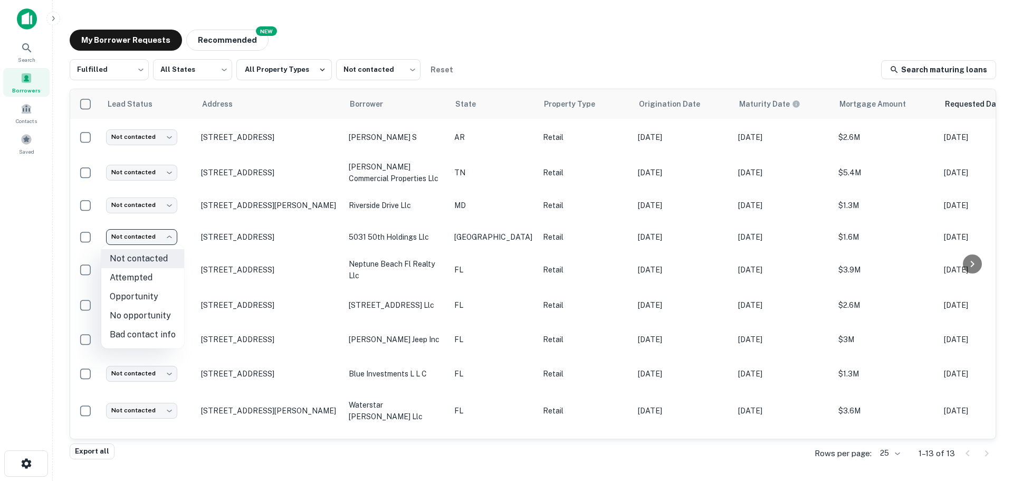
click at [148, 311] on li "No opportunity" at bounding box center [142, 315] width 83 height 19
type input "**********"
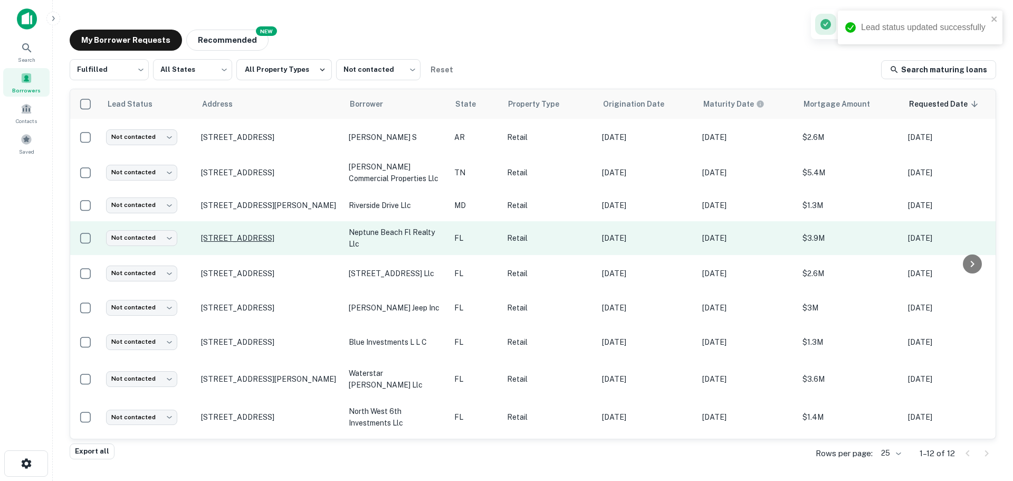
click at [242, 239] on p "[STREET_ADDRESS]" at bounding box center [269, 237] width 137 height 9
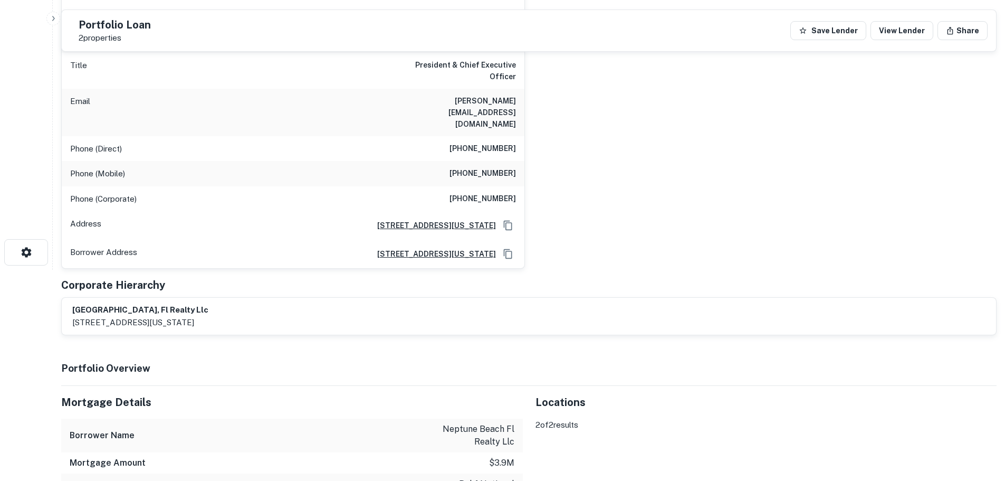
scroll to position [158, 0]
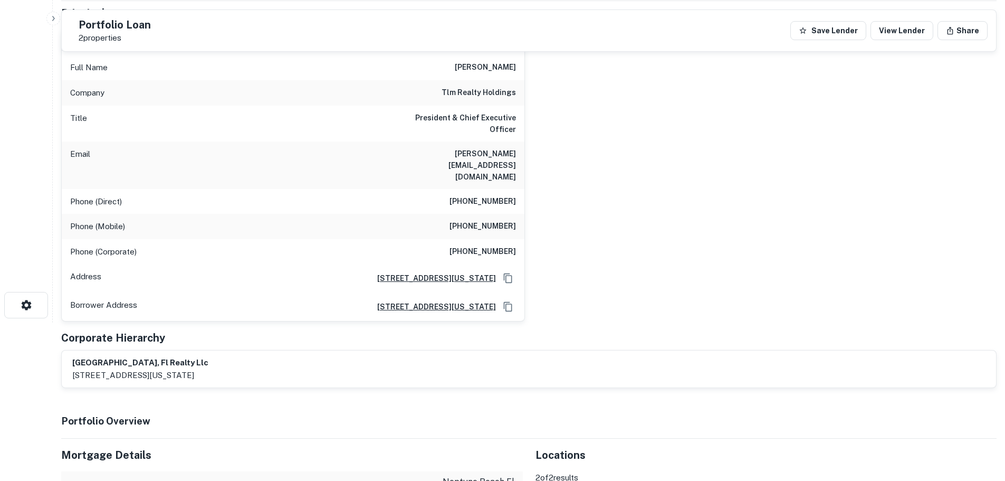
click at [468, 93] on h6 "tlm realty holdings" at bounding box center [478, 93] width 74 height 13
click at [416, 272] on h6 "[STREET_ADDRESS][US_STATE]" at bounding box center [432, 278] width 127 height 12
click at [683, 190] on div "[PERSON_NAME] Full Name [PERSON_NAME] Company tlm realty holdings Title Preside…" at bounding box center [525, 171] width 944 height 300
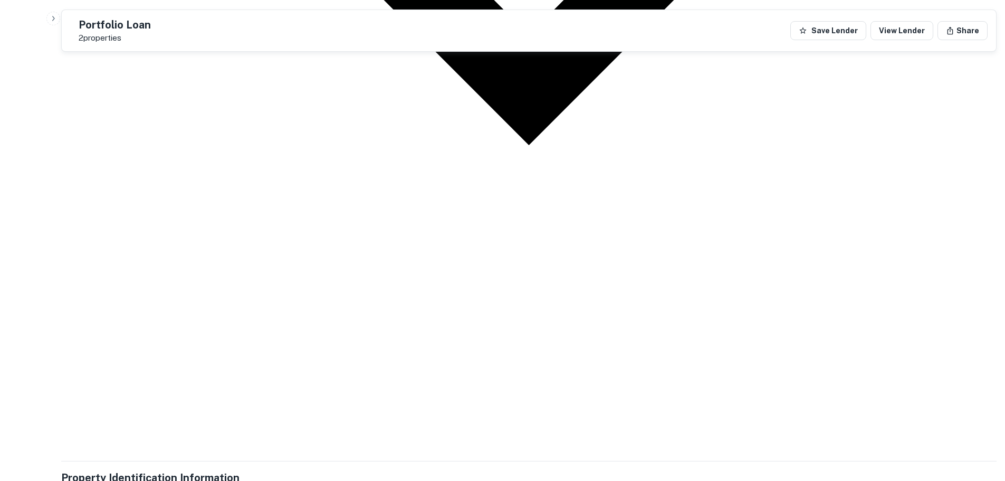
scroll to position [1641, 0]
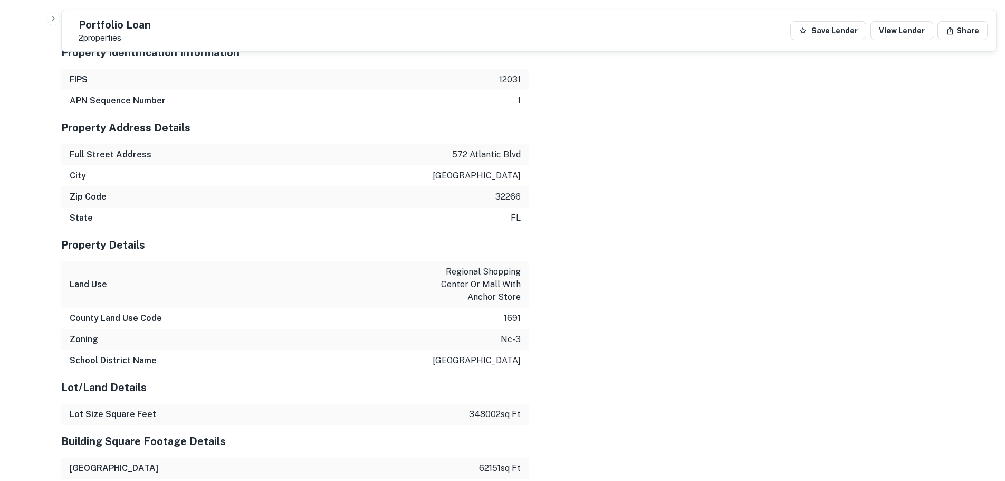
scroll to position [1852, 0]
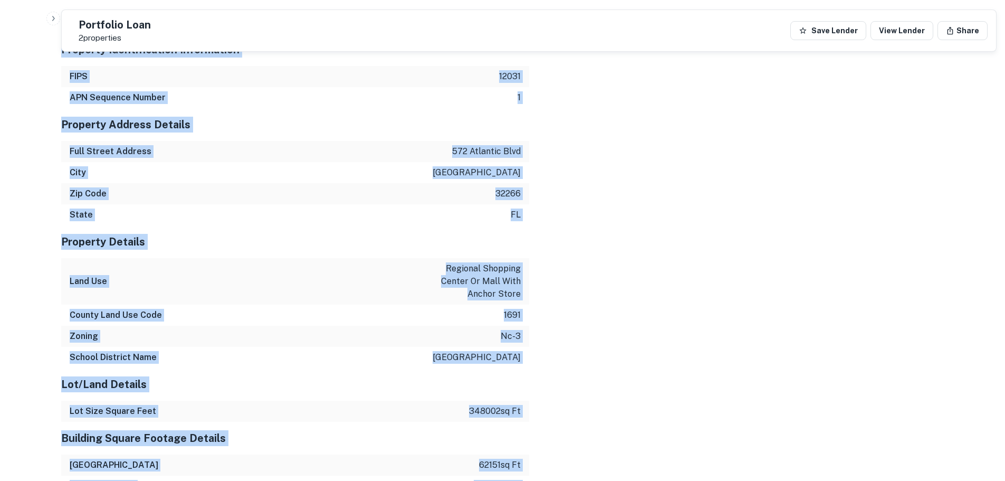
drag, startPoint x: 992, startPoint y: 295, endPoint x: 1497, endPoint y: 258, distance: 506.6
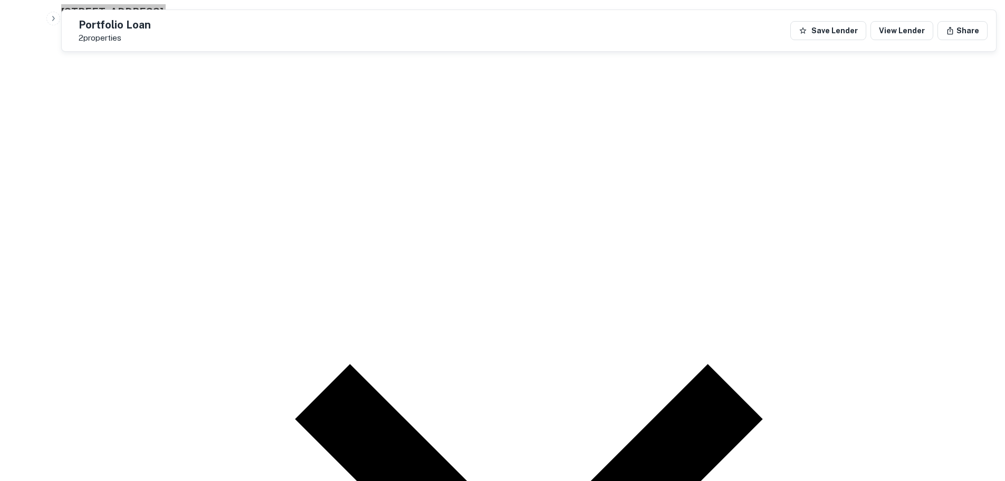
scroll to position [902, 0]
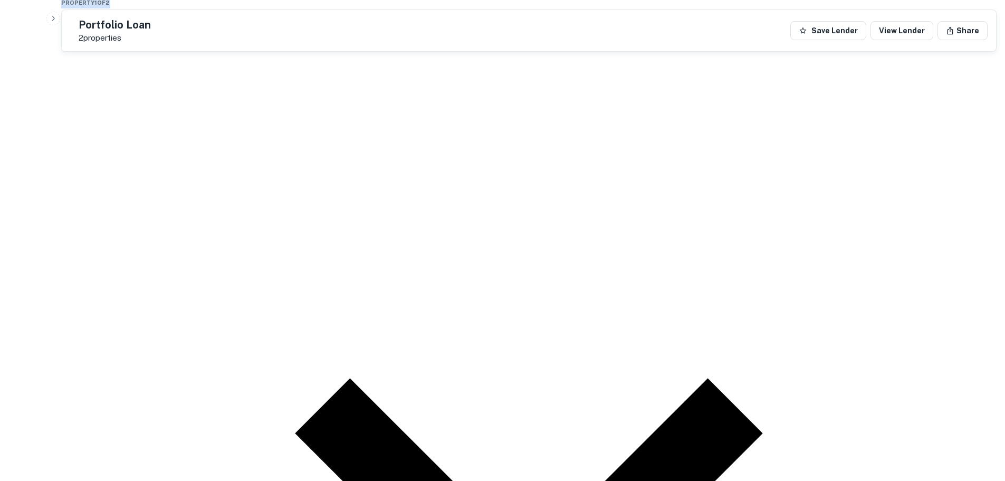
drag, startPoint x: 912, startPoint y: 203, endPoint x: 986, endPoint y: 161, distance: 85.0
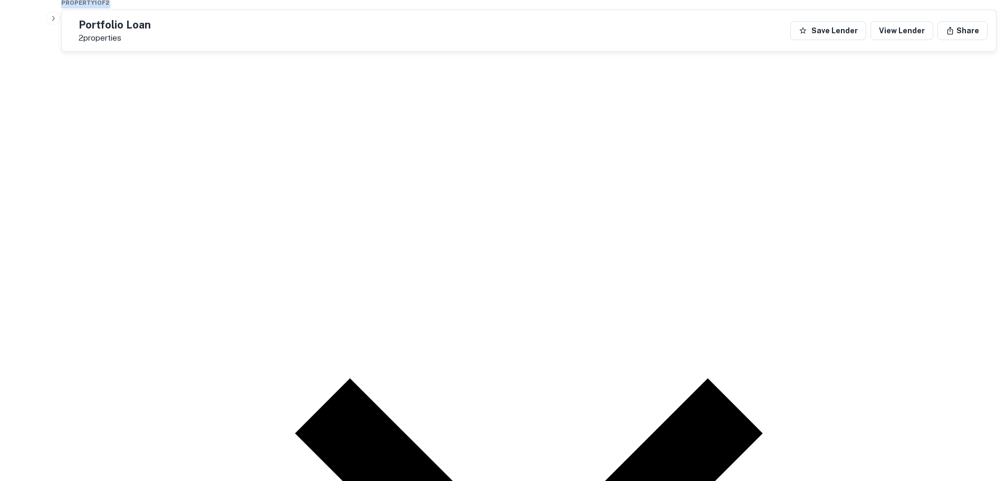
drag, startPoint x: 906, startPoint y: 199, endPoint x: 746, endPoint y: 109, distance: 183.5
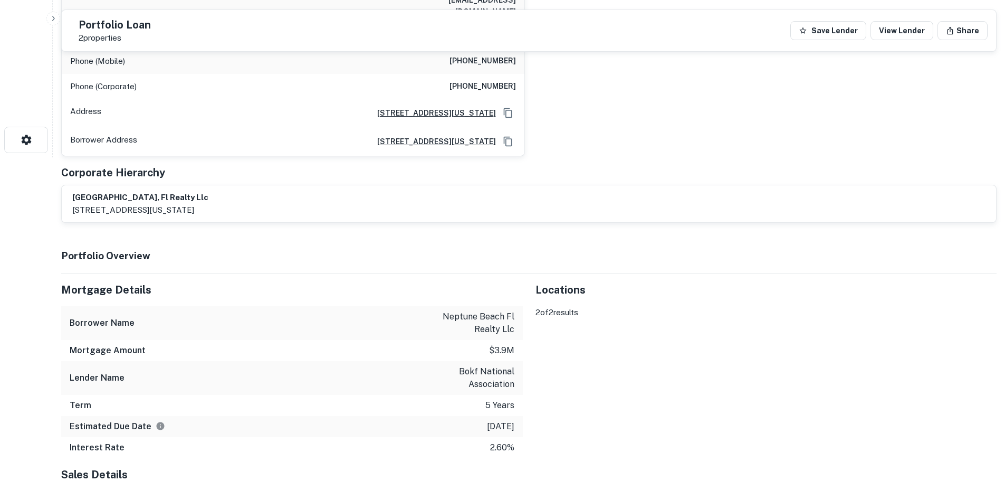
scroll to position [217, 0]
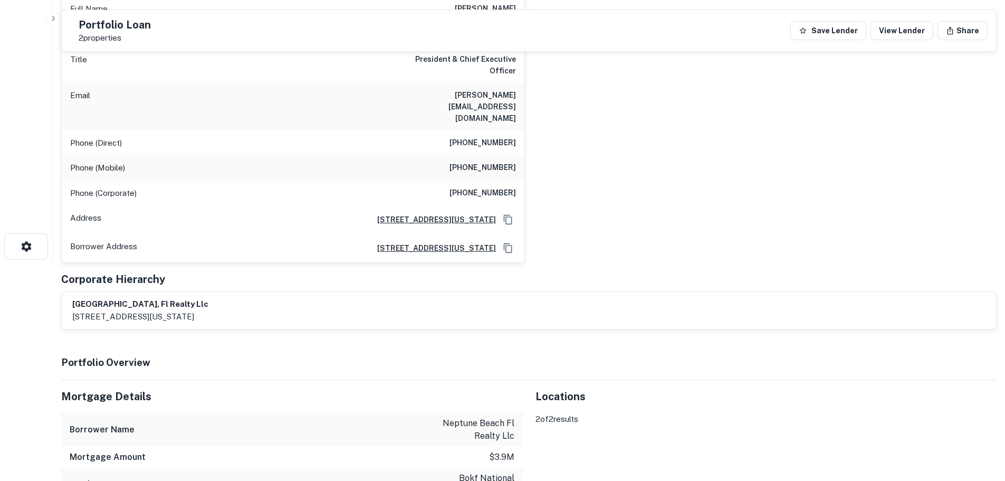
click at [486, 137] on h6 "[PHONE_NUMBER]" at bounding box center [482, 143] width 66 height 13
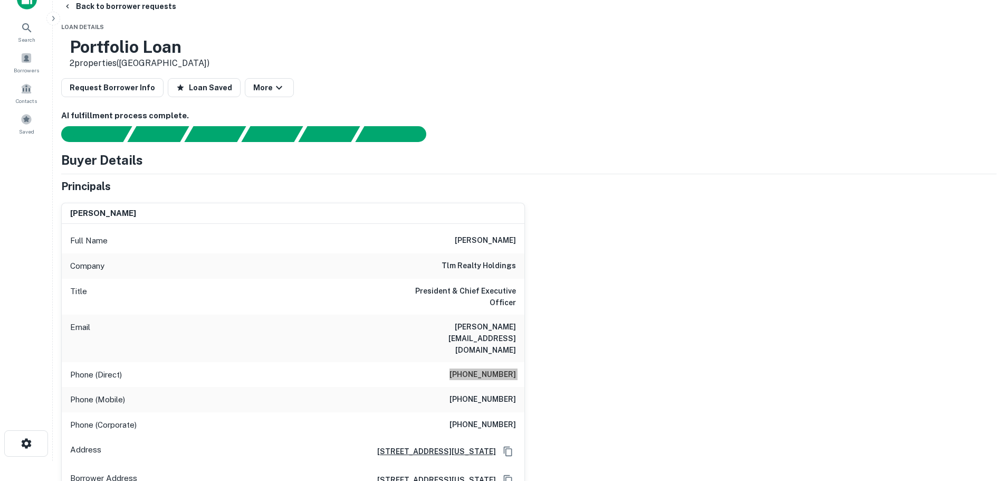
scroll to position [6, 0]
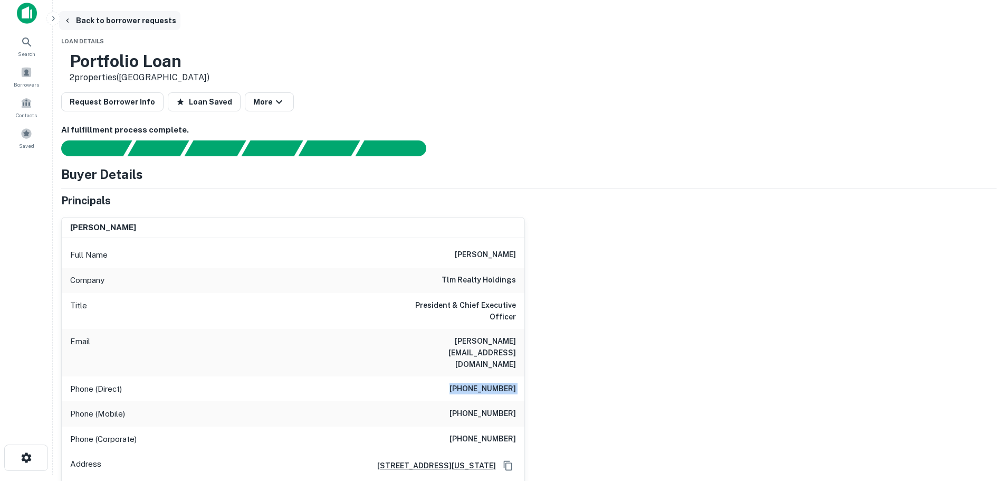
click at [180, 19] on button "Back to borrower requests" at bounding box center [119, 20] width 121 height 19
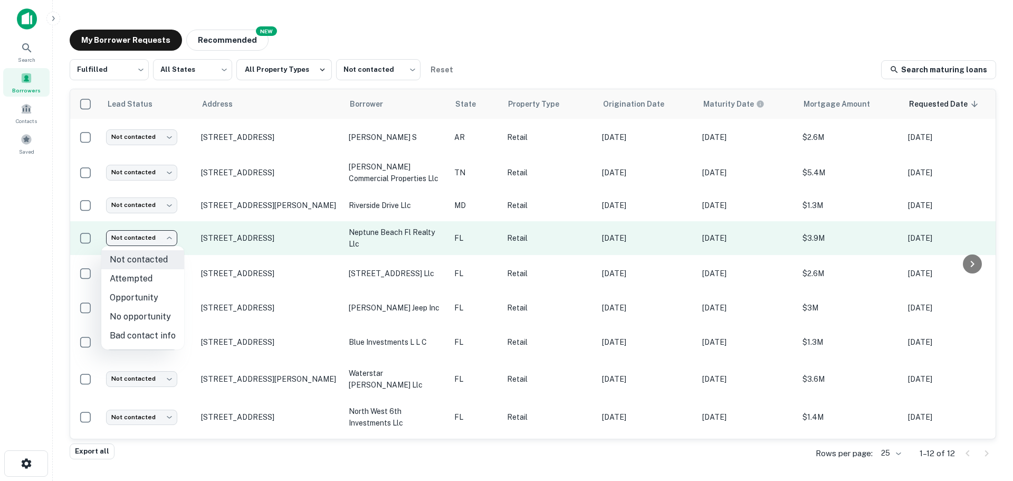
click at [157, 236] on body "Search Borrowers Contacts Saved My Borrower Requests NEW Recommended Fulfilled …" at bounding box center [506, 240] width 1013 height 481
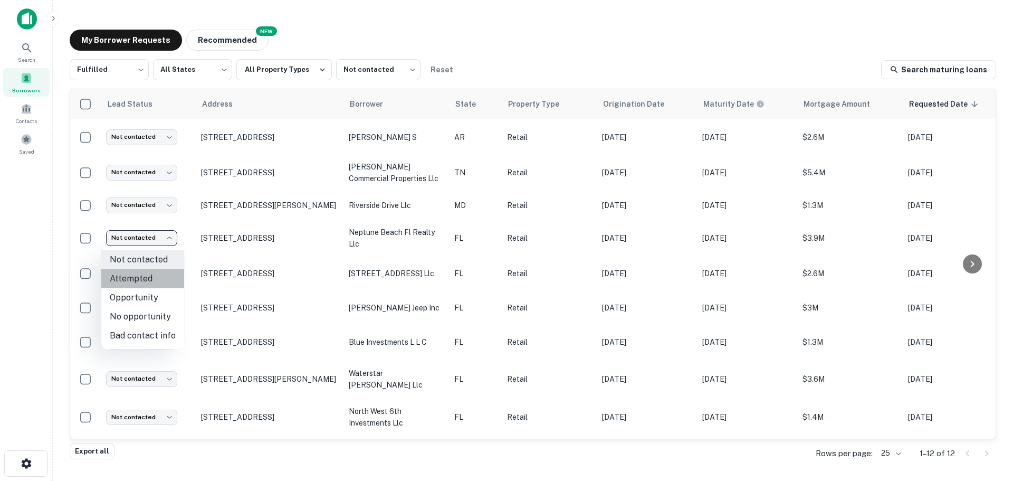
click at [153, 281] on li "Attempted" at bounding box center [142, 278] width 83 height 19
type input "*********"
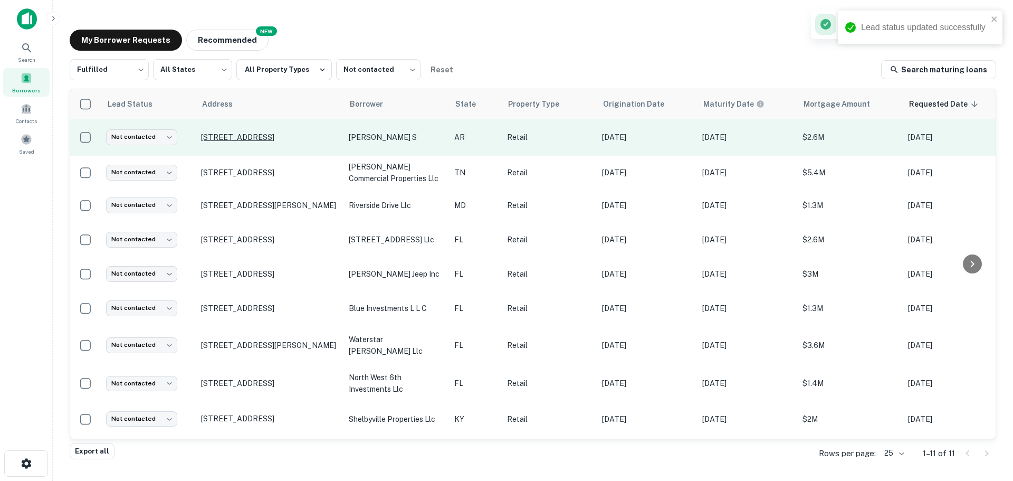
click at [313, 132] on p "[STREET_ADDRESS]" at bounding box center [269, 136] width 137 height 9
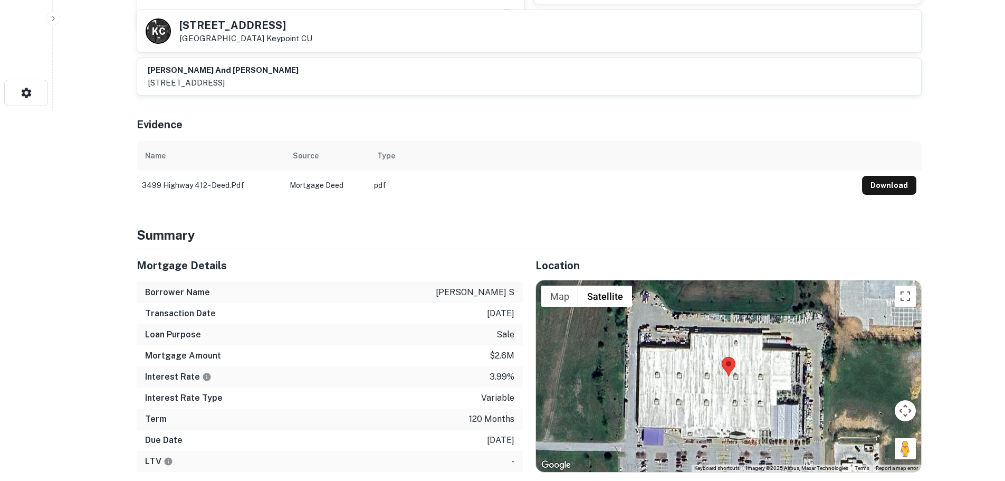
scroll to position [369, 0]
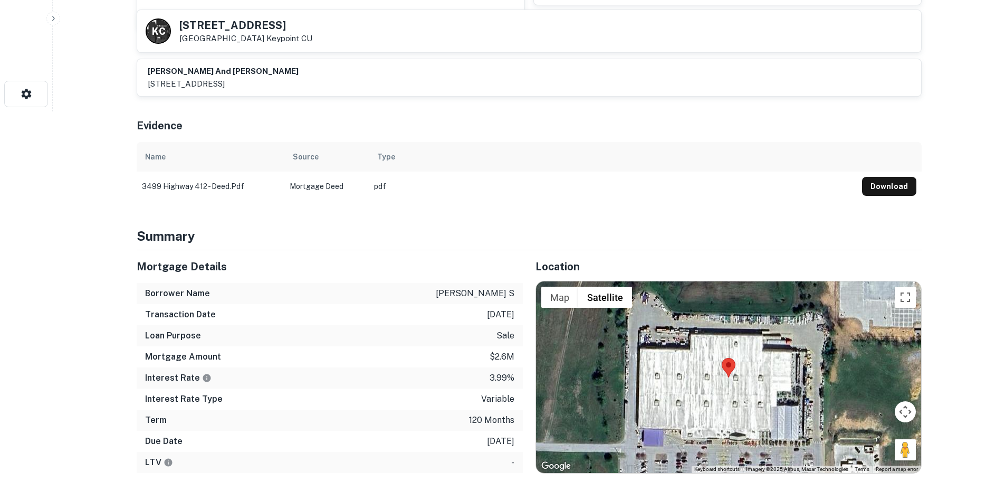
click at [224, 28] on h5 "[STREET_ADDRESS]" at bounding box center [245, 25] width 133 height 11
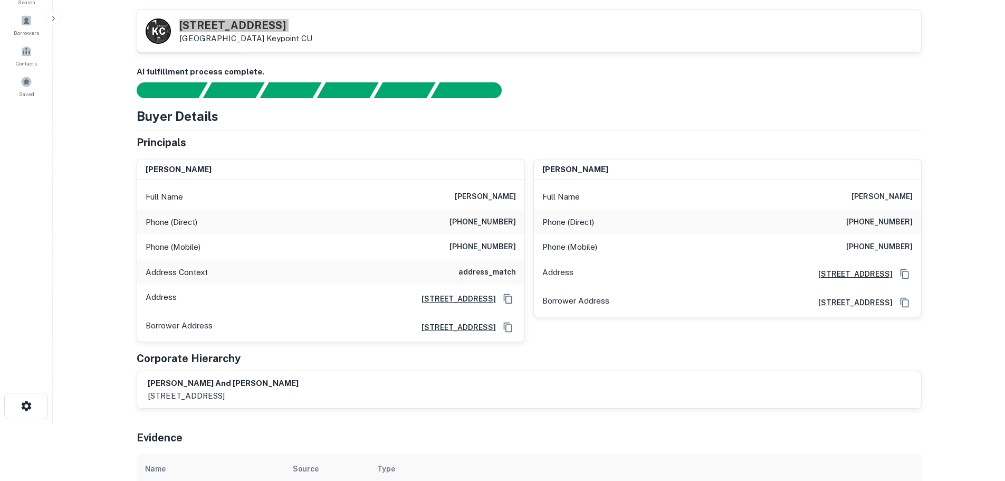
scroll to position [53, 0]
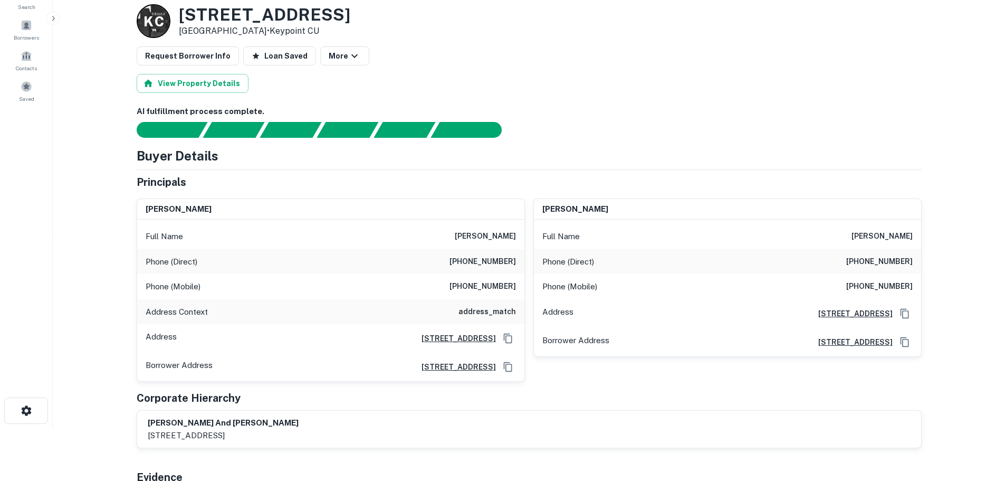
click at [497, 264] on h6 "[PHONE_NUMBER]" at bounding box center [482, 261] width 66 height 13
click at [495, 294] on div "Phone (Mobile) [PHONE_NUMBER]" at bounding box center [330, 286] width 387 height 25
click at [495, 288] on h6 "[PHONE_NUMBER]" at bounding box center [482, 286] width 66 height 13
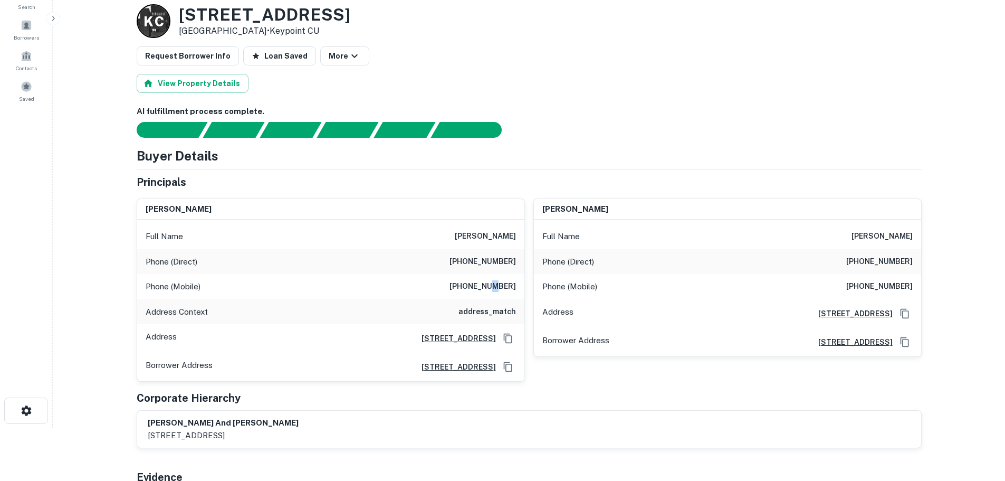
click at [495, 288] on h6 "[PHONE_NUMBER]" at bounding box center [482, 286] width 66 height 13
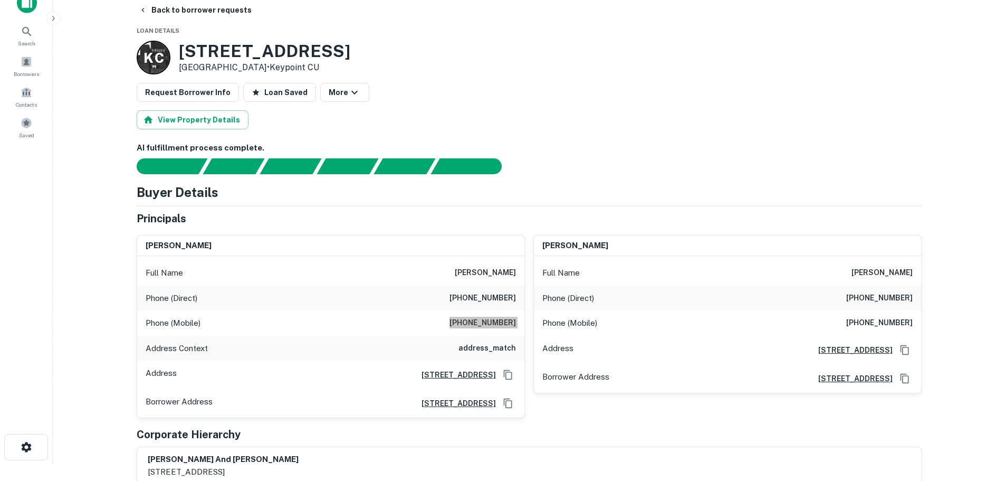
scroll to position [0, 0]
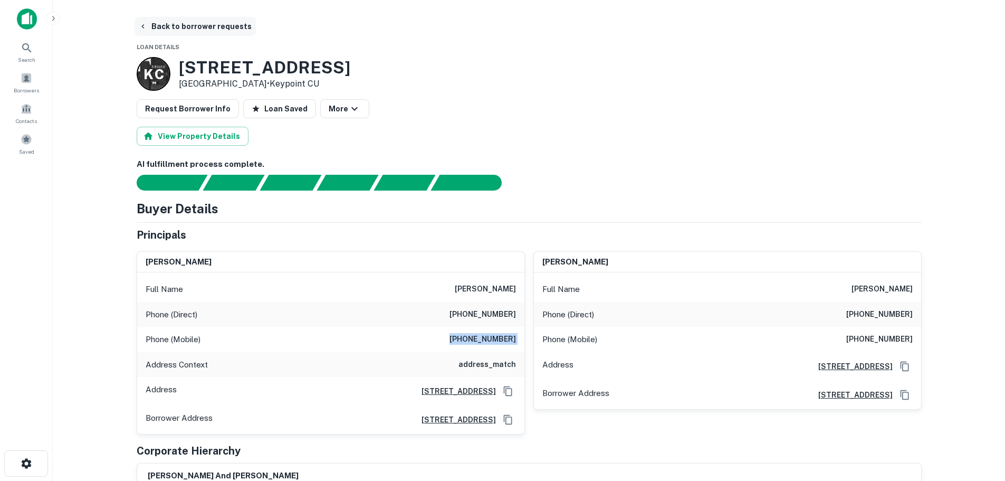
click at [214, 31] on button "Back to borrower requests" at bounding box center [195, 26] width 121 height 19
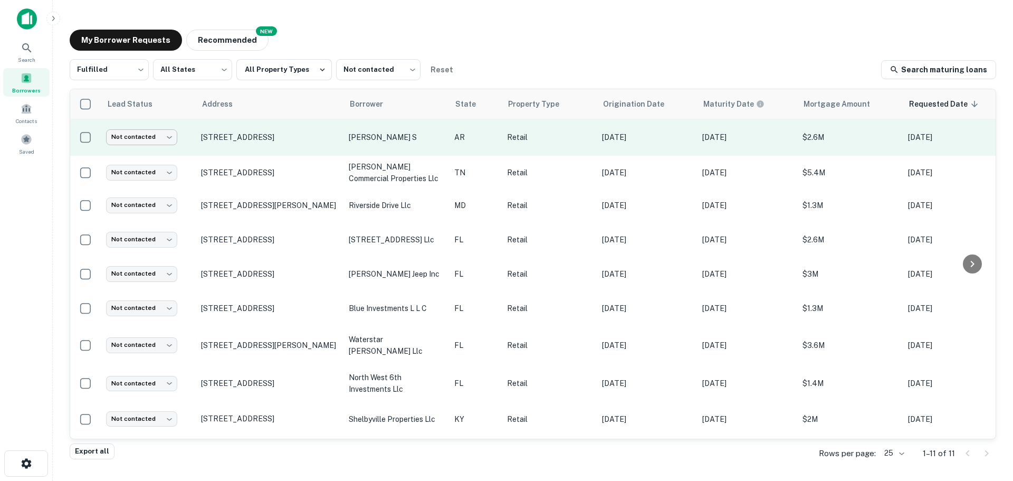
click at [152, 145] on body "Search Borrowers Contacts Saved My Borrower Requests NEW Recommended Fulfilled …" at bounding box center [506, 240] width 1013 height 481
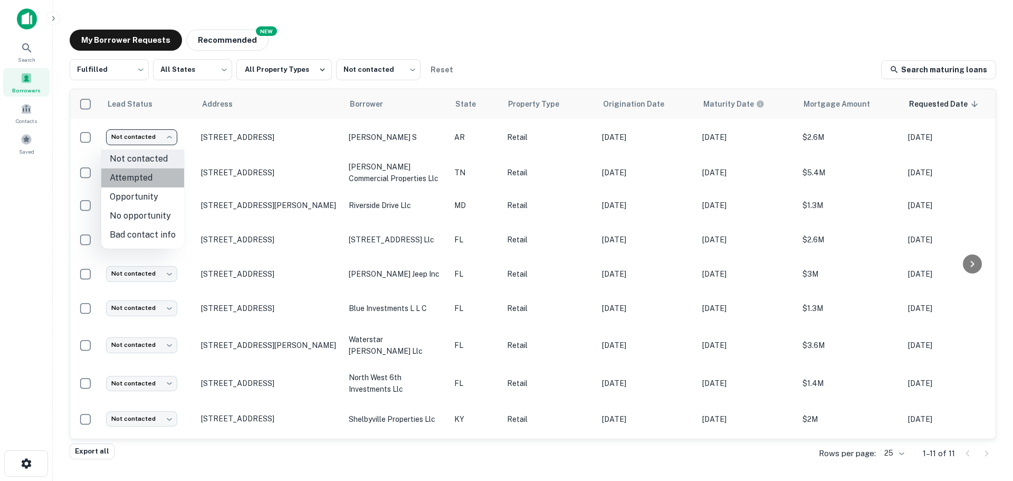
click at [158, 175] on li "Attempted" at bounding box center [142, 177] width 83 height 19
type input "*********"
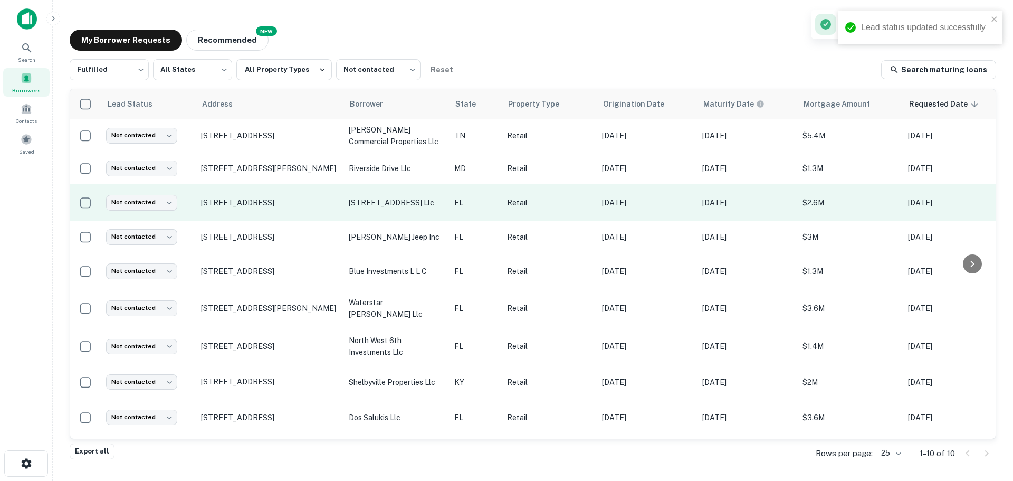
click at [237, 205] on p "[STREET_ADDRESS]" at bounding box center [269, 202] width 137 height 9
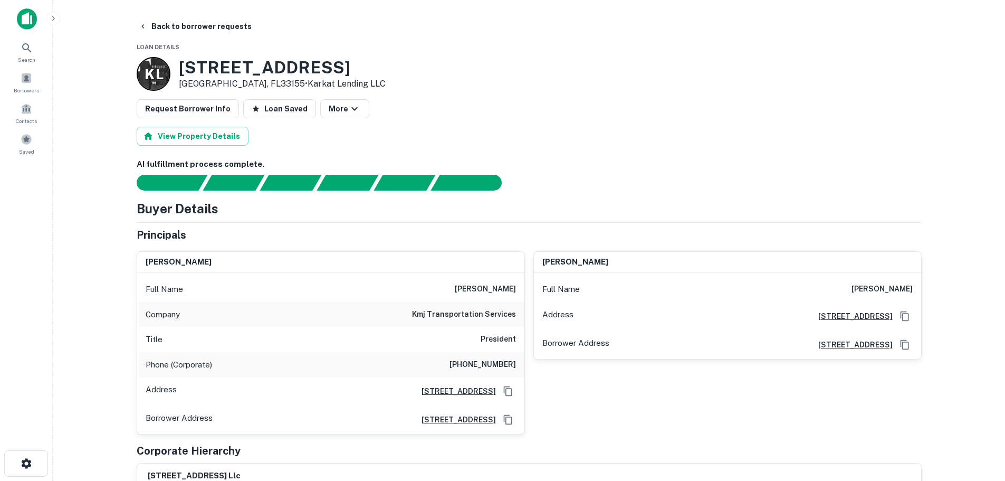
click at [245, 61] on h3 "[STREET_ADDRESS]" at bounding box center [282, 67] width 207 height 20
click at [247, 61] on h3 "[STREET_ADDRESS]" at bounding box center [282, 67] width 207 height 20
click at [207, 23] on button "Back to borrower requests" at bounding box center [195, 26] width 121 height 19
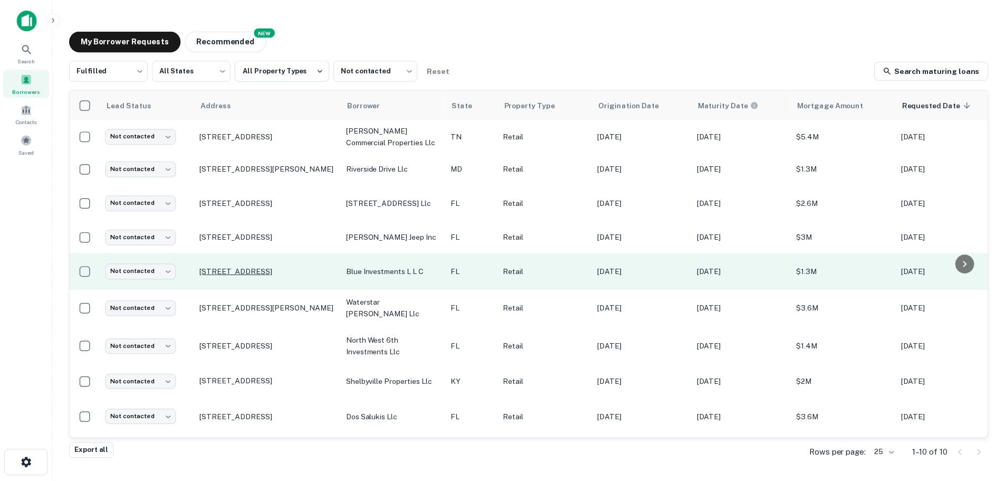
scroll to position [43, 0]
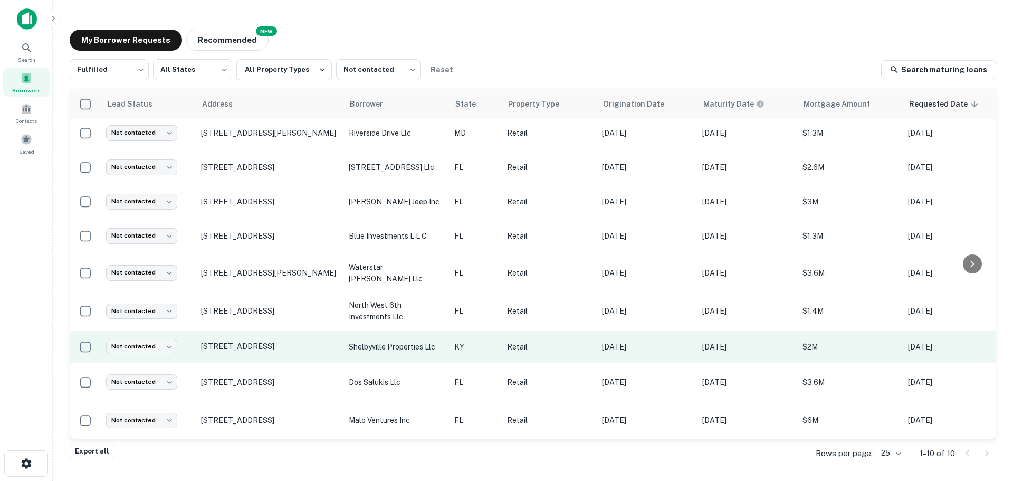
click at [255, 331] on td "[STREET_ADDRESS]" at bounding box center [270, 347] width 148 height 32
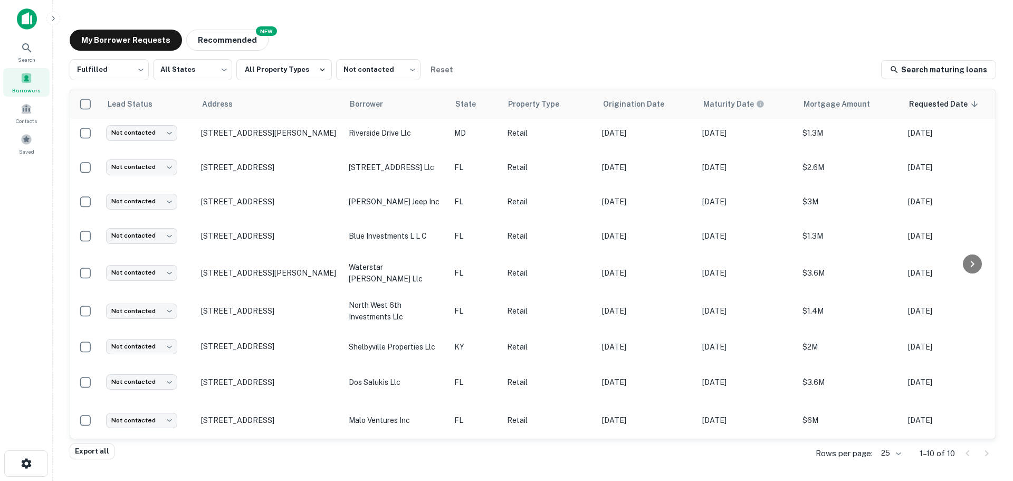
click at [64, 480] on div at bounding box center [506, 489] width 1013 height 0
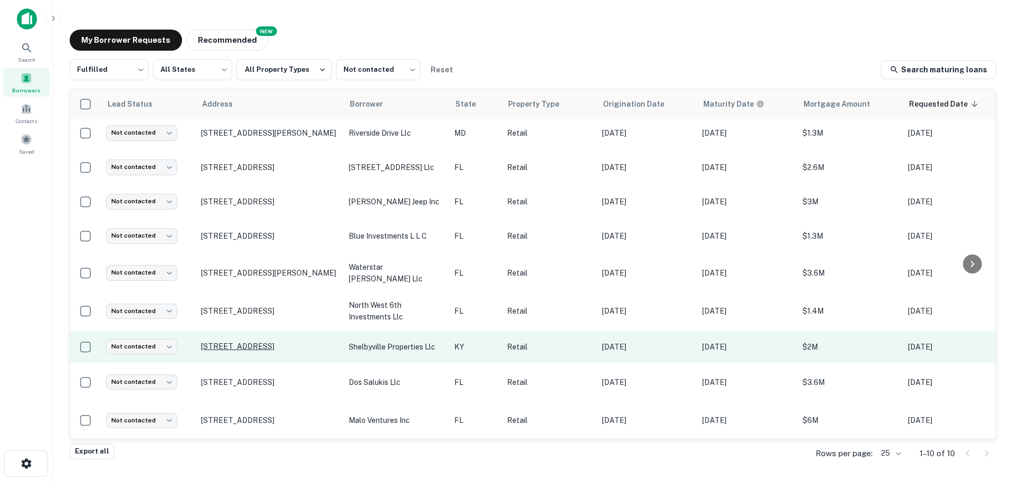
click at [250, 341] on p "[STREET_ADDRESS]" at bounding box center [269, 345] width 137 height 9
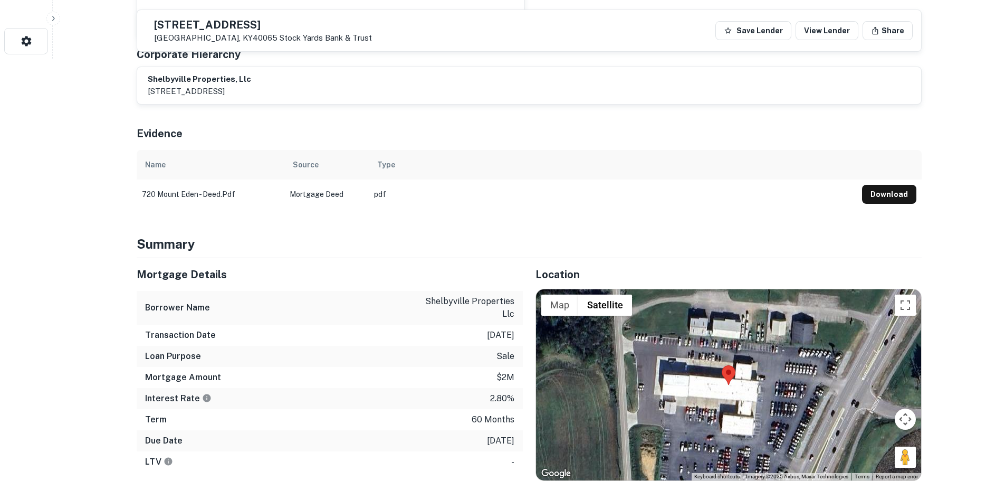
scroll to position [475, 0]
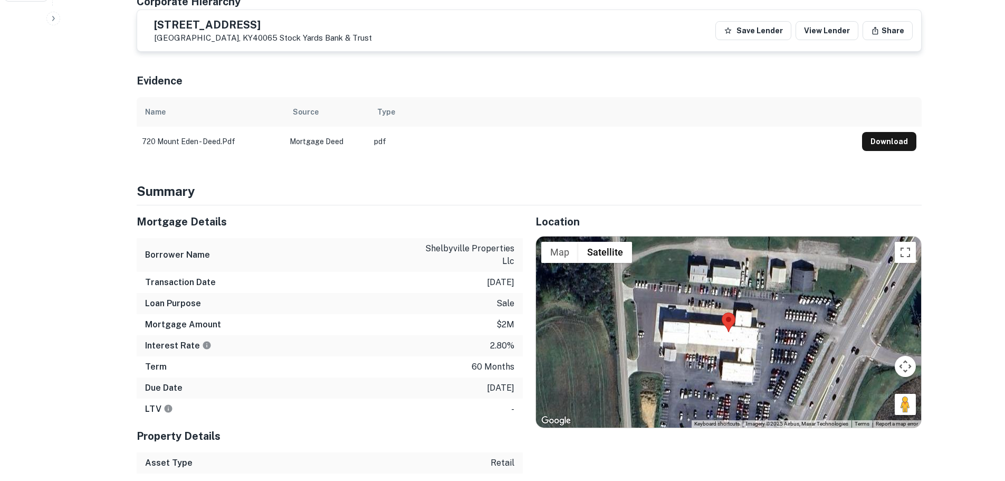
drag, startPoint x: 907, startPoint y: 397, endPoint x: 796, endPoint y: 366, distance: 115.6
click at [796, 366] on div "Map Terrain Satellite Labels Keyboard shortcuts Map Data Imagery ©2025 Airbus, …" at bounding box center [728, 331] width 385 height 191
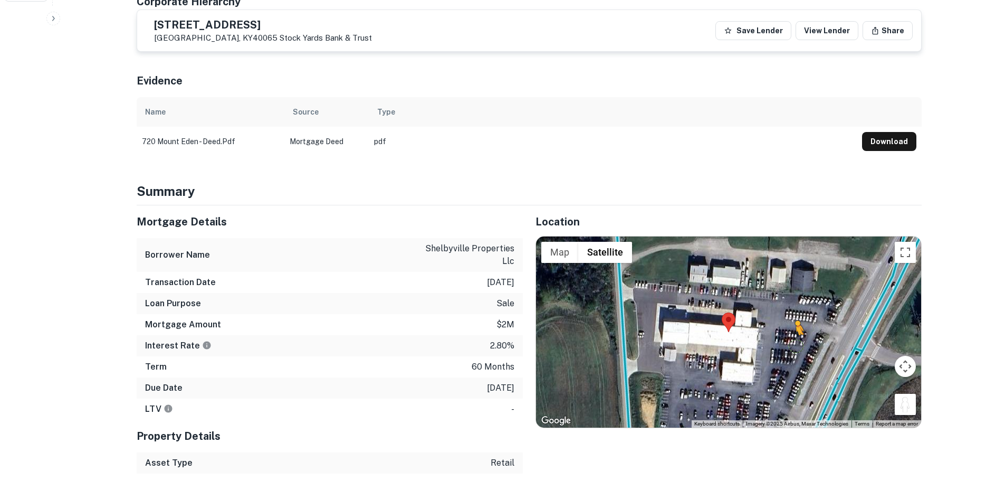
drag, startPoint x: 907, startPoint y: 395, endPoint x: 793, endPoint y: 333, distance: 129.6
click at [793, 333] on div "To activate drag with keyboard, press Alt + Enter. Once in keyboard drag state,…" at bounding box center [728, 331] width 385 height 191
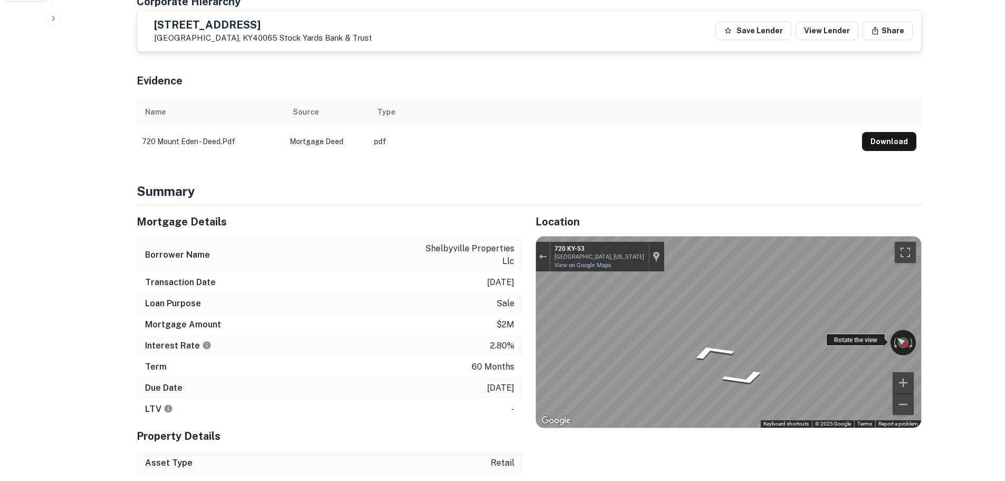
click at [878, 325] on div "← Move left → Move right ↑ Move up ↓ Move down + Zoom in - Zoom out 720 [GEOGRA…" at bounding box center [728, 331] width 385 height 191
click at [673, 332] on div "← Move left → Move right ↑ Move up ↓ Move down + Zoom in - Zoom out 720 [GEOGRA…" at bounding box center [728, 331] width 385 height 191
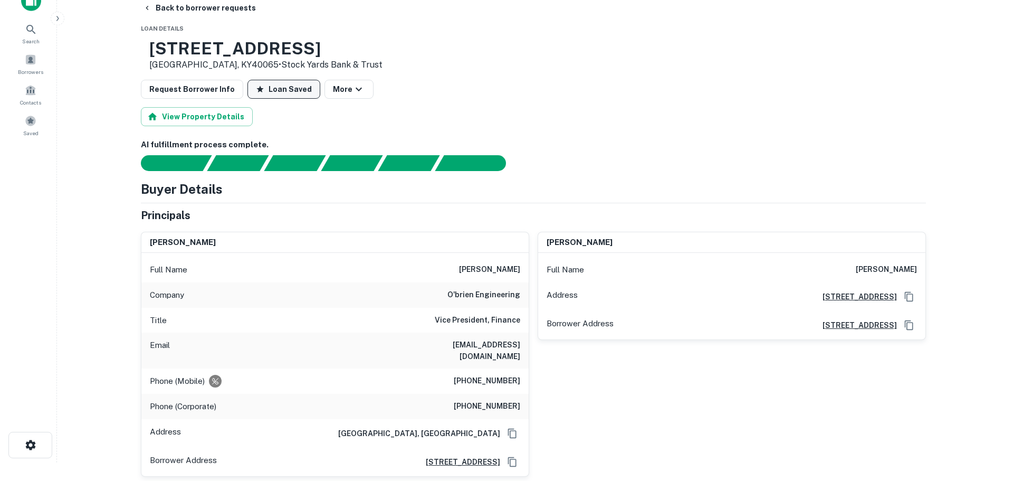
scroll to position [0, 0]
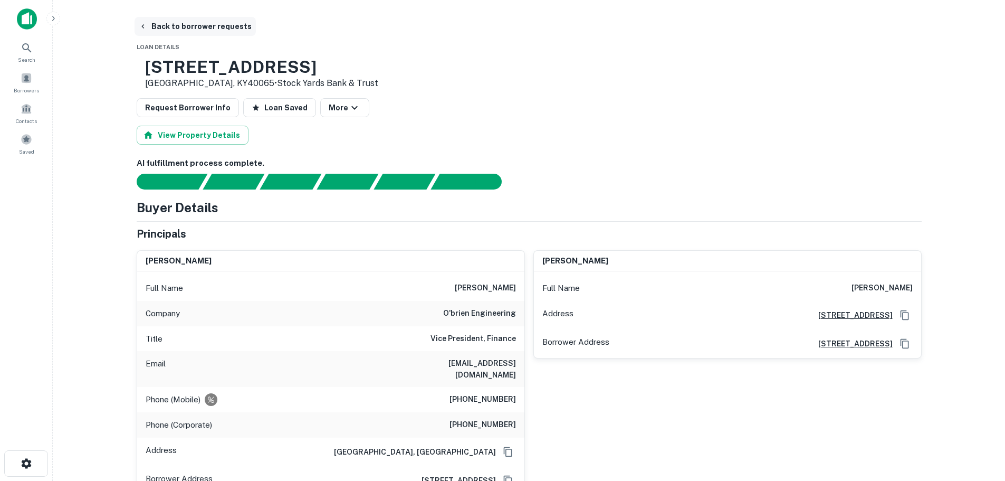
click at [214, 25] on button "Back to borrower requests" at bounding box center [195, 26] width 121 height 19
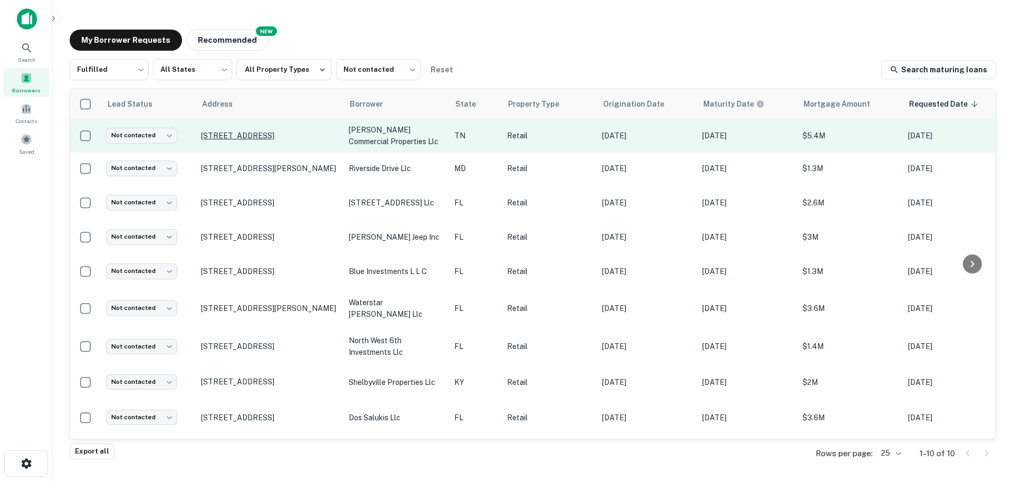
click at [306, 136] on p "[STREET_ADDRESS]" at bounding box center [269, 135] width 137 height 9
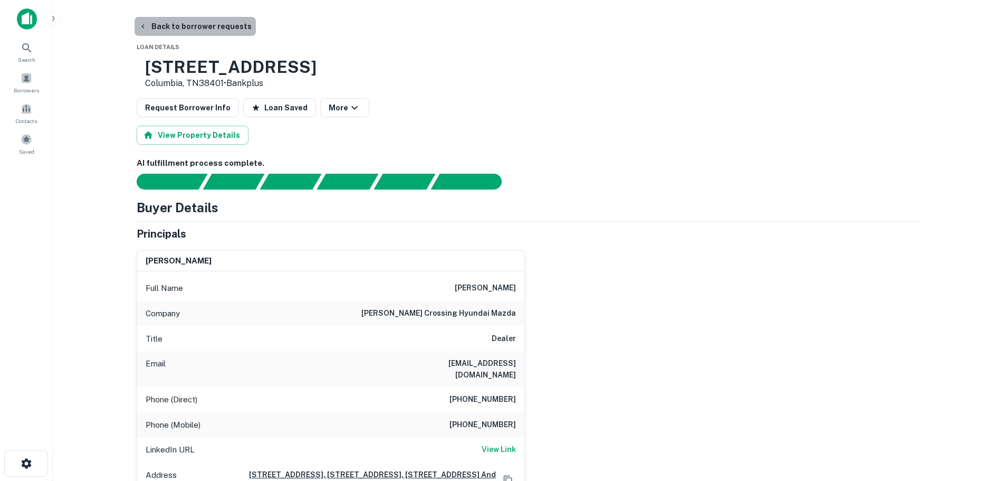
click at [225, 21] on button "Back to borrower requests" at bounding box center [195, 26] width 121 height 19
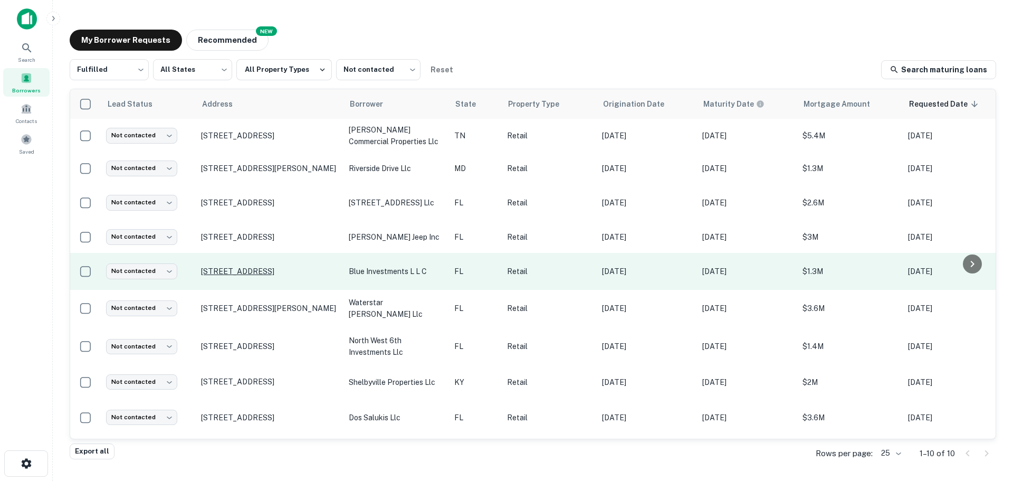
click at [292, 269] on p "[STREET_ADDRESS]" at bounding box center [269, 270] width 137 height 9
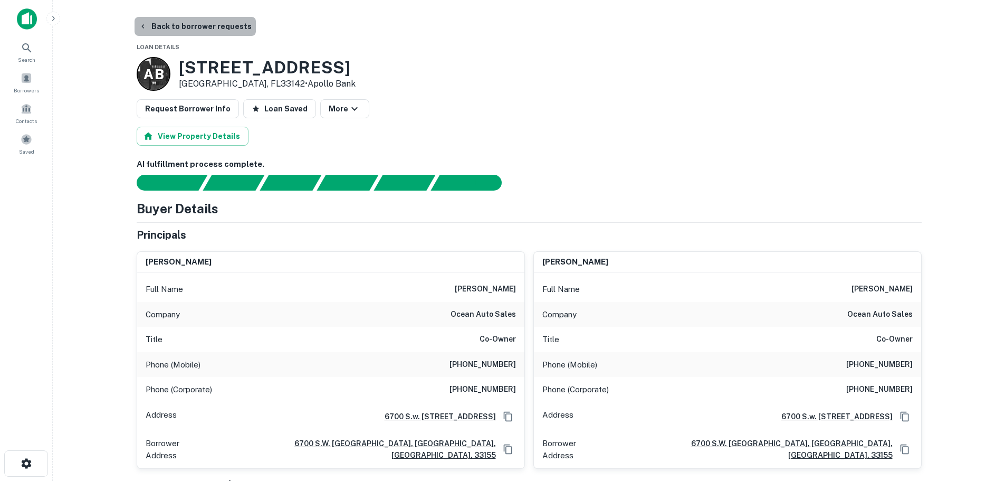
click at [231, 27] on button "Back to borrower requests" at bounding box center [195, 26] width 121 height 19
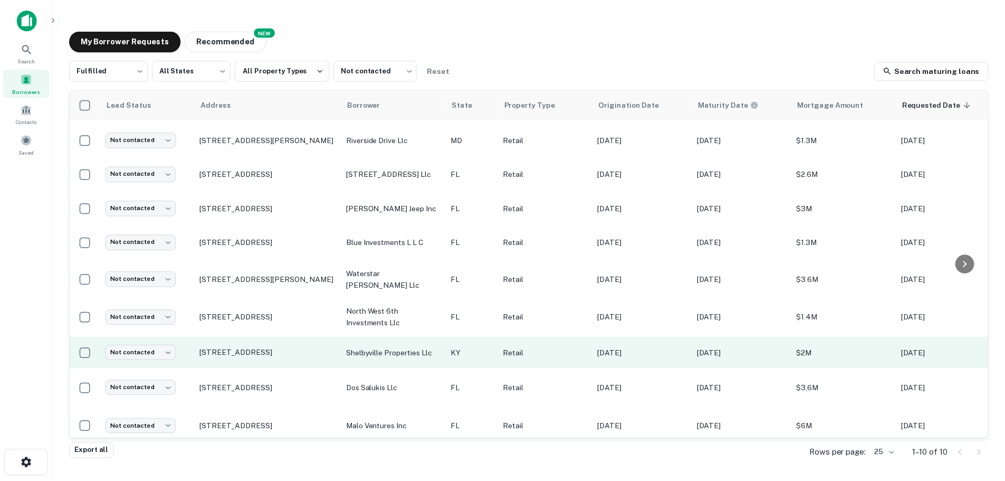
scroll to position [43, 0]
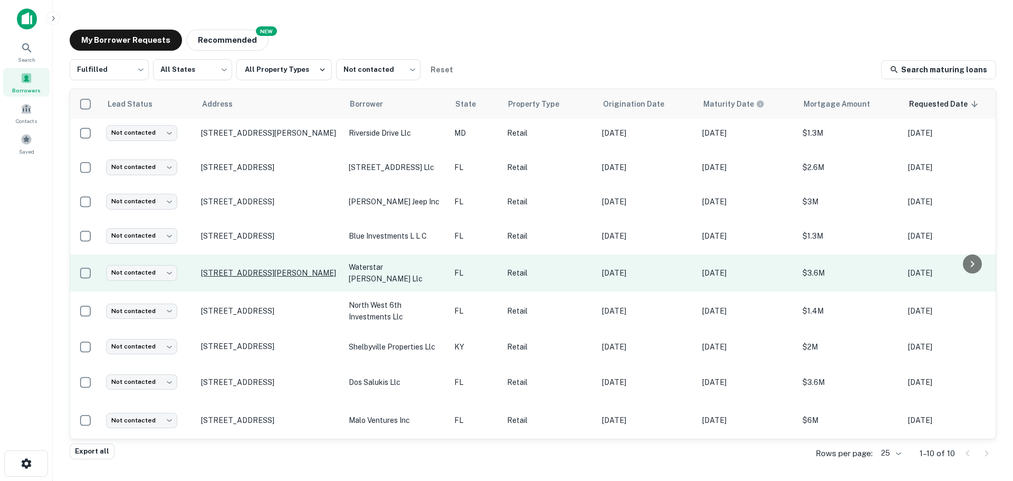
click at [265, 268] on p "[STREET_ADDRESS][PERSON_NAME]" at bounding box center [269, 272] width 137 height 9
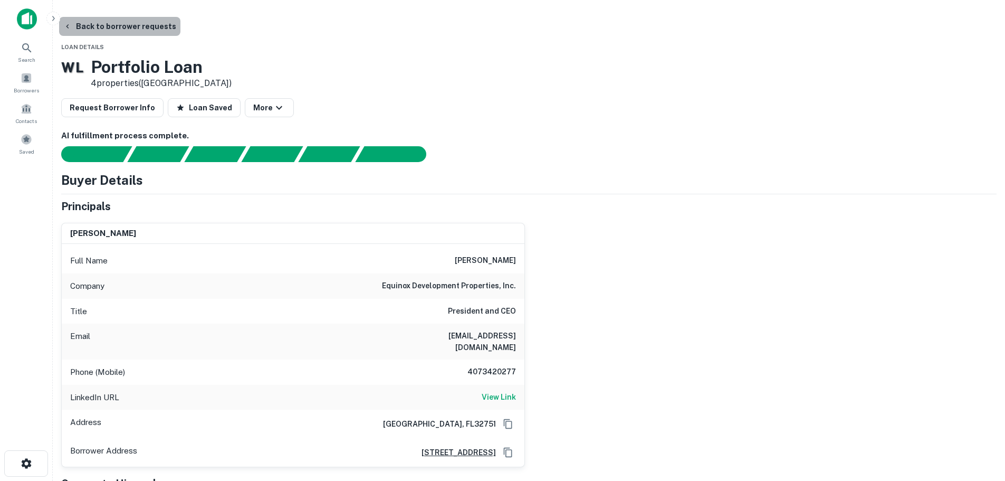
click at [180, 20] on button "Back to borrower requests" at bounding box center [119, 26] width 121 height 19
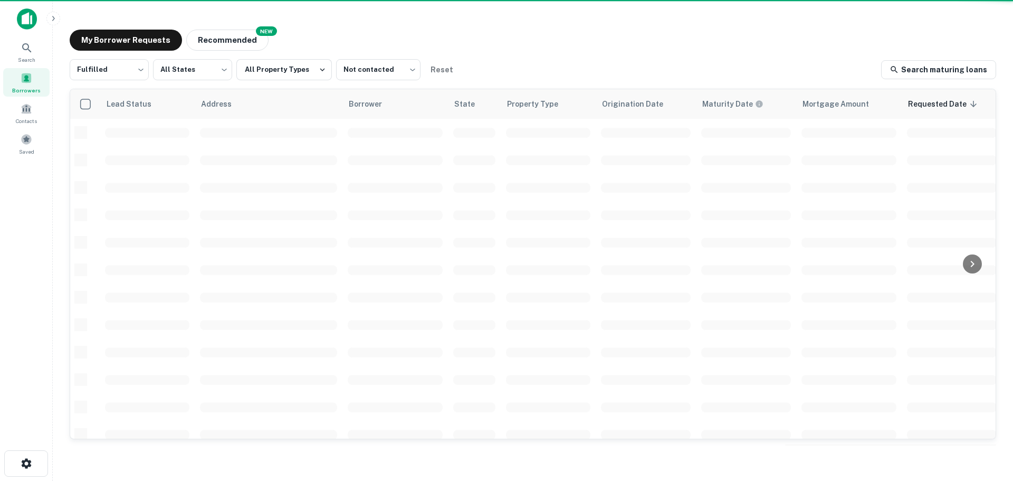
scroll to position [43, 0]
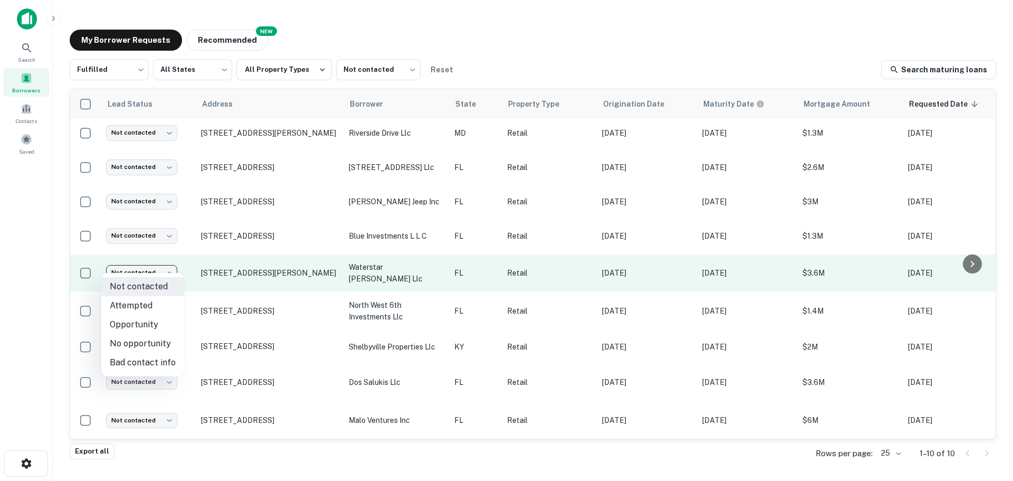
click at [156, 267] on body "Search Borrowers Contacts Saved My Borrower Requests NEW Recommended Fulfilled …" at bounding box center [506, 240] width 1013 height 481
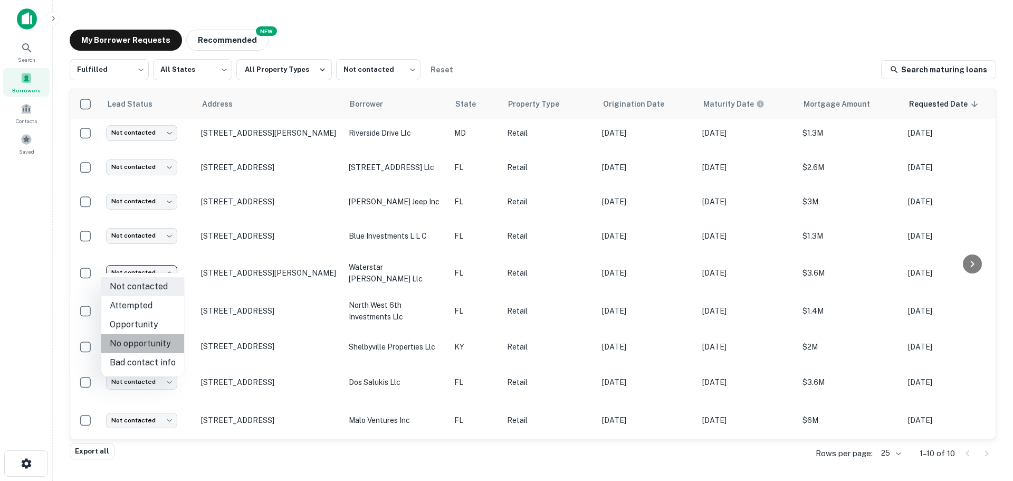
click at [161, 341] on li "No opportunity" at bounding box center [142, 343] width 83 height 19
type input "**********"
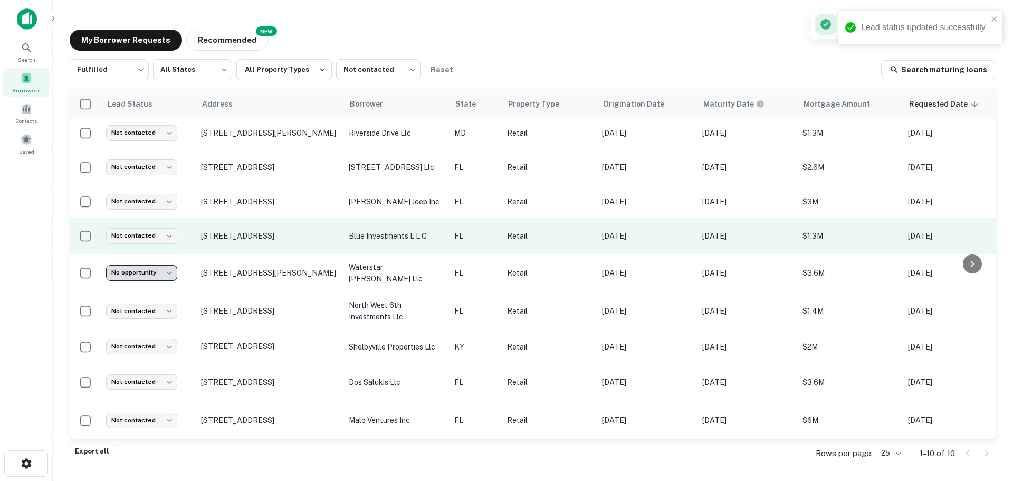
scroll to position [6, 0]
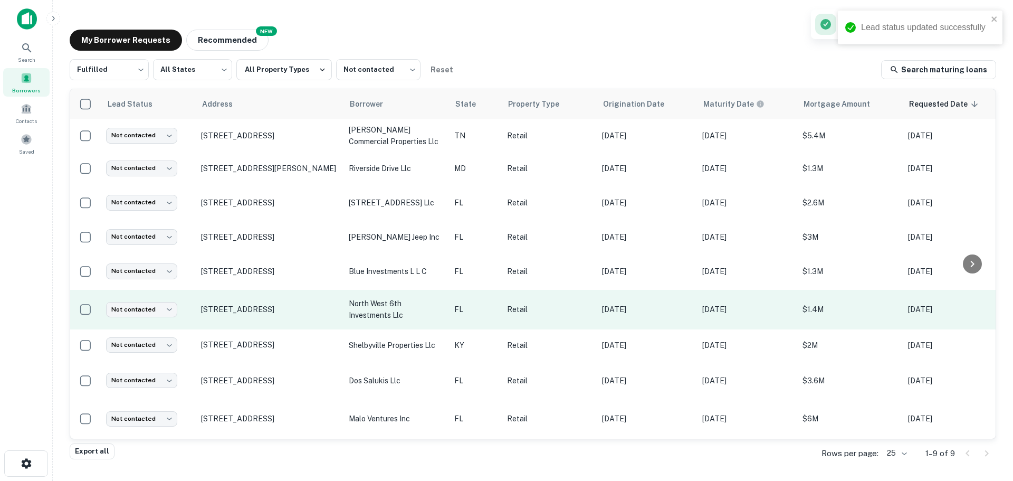
click at [265, 297] on td "[STREET_ADDRESS]" at bounding box center [270, 310] width 148 height 40
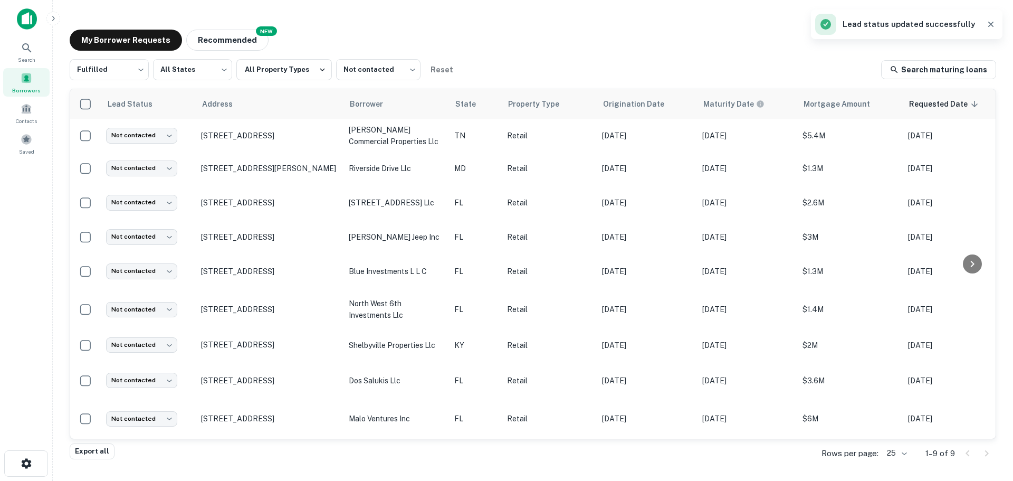
click at [180, 480] on div at bounding box center [506, 489] width 1013 height 0
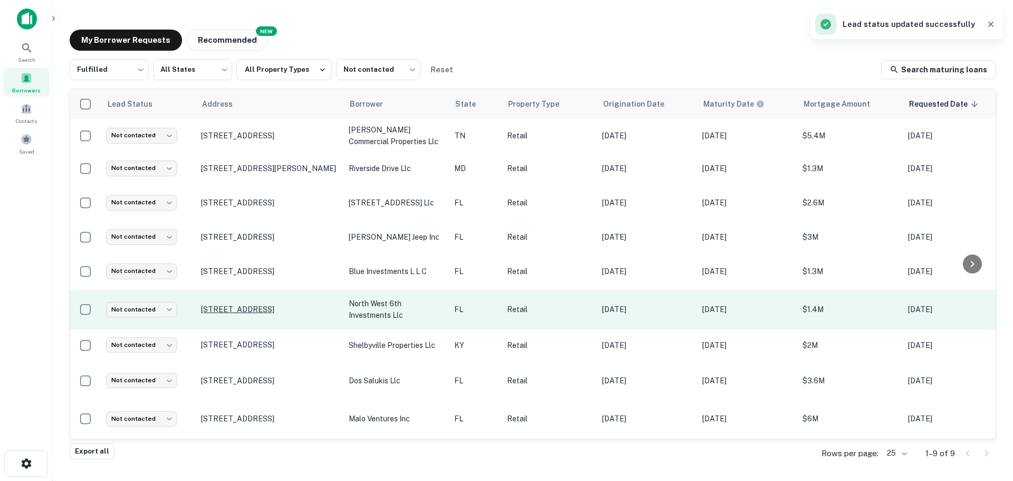
click at [266, 304] on p "[STREET_ADDRESS]" at bounding box center [269, 308] width 137 height 9
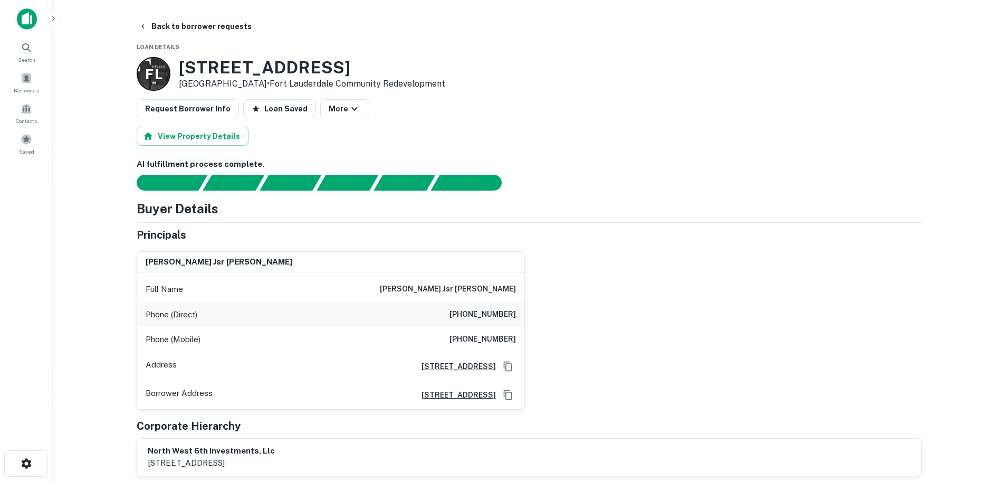
click at [481, 321] on div "Phone (Direct) [PHONE_NUMBER]" at bounding box center [330, 314] width 387 height 25
click at [472, 310] on h6 "[PHONE_NUMBER]" at bounding box center [482, 314] width 66 height 13
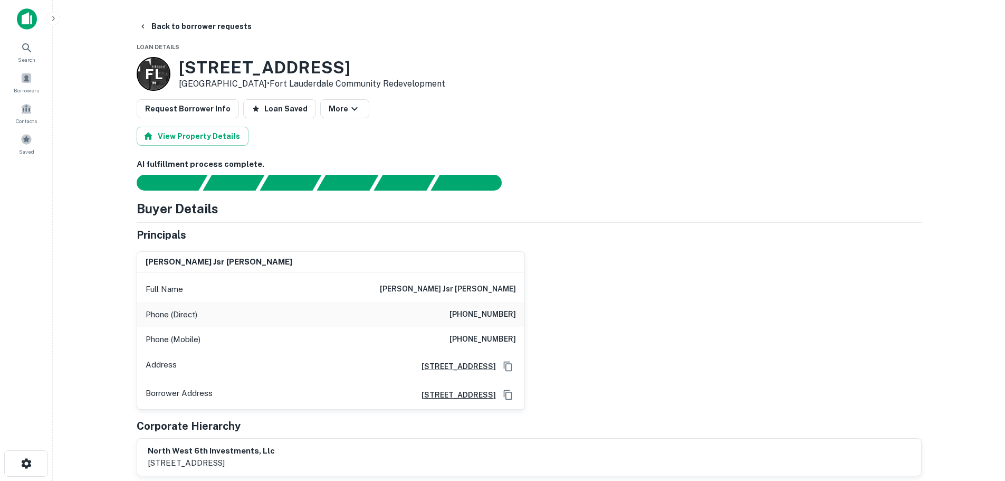
click at [491, 338] on h6 "[PHONE_NUMBER]" at bounding box center [482, 339] width 66 height 13
click at [218, 28] on button "Back to borrower requests" at bounding box center [195, 26] width 121 height 19
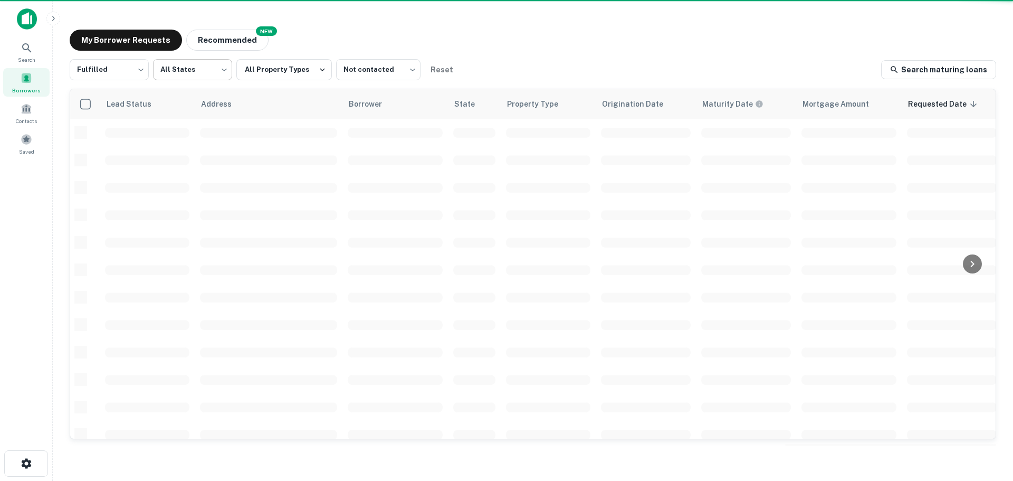
scroll to position [6, 0]
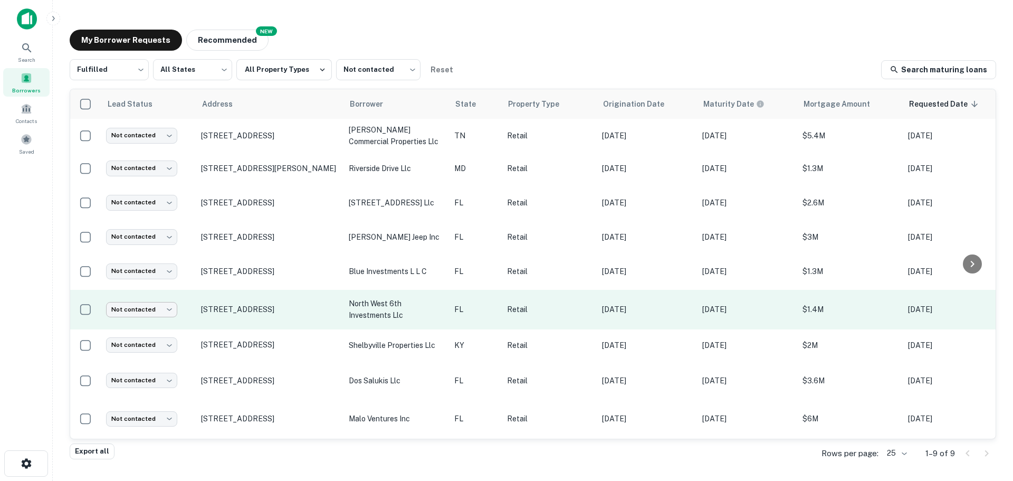
click at [153, 297] on body "Search Borrowers Contacts Saved My Borrower Requests NEW Recommended Fulfilled …" at bounding box center [506, 240] width 1013 height 481
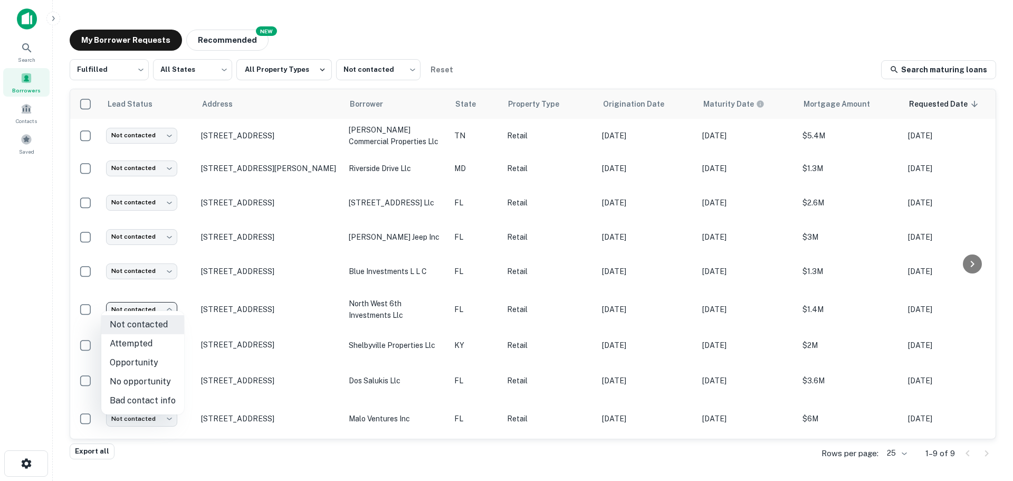
click at [143, 344] on li "Attempted" at bounding box center [142, 343] width 83 height 19
type input "*********"
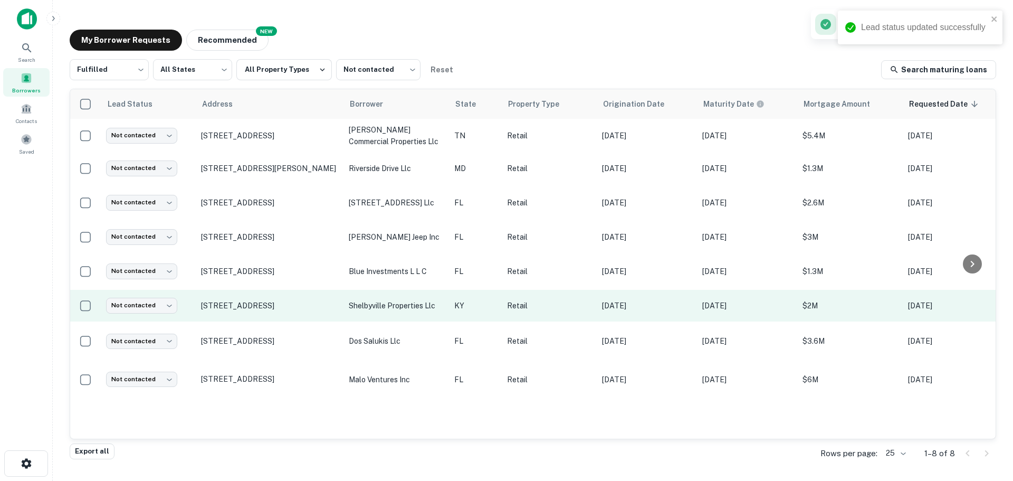
scroll to position [0, 0]
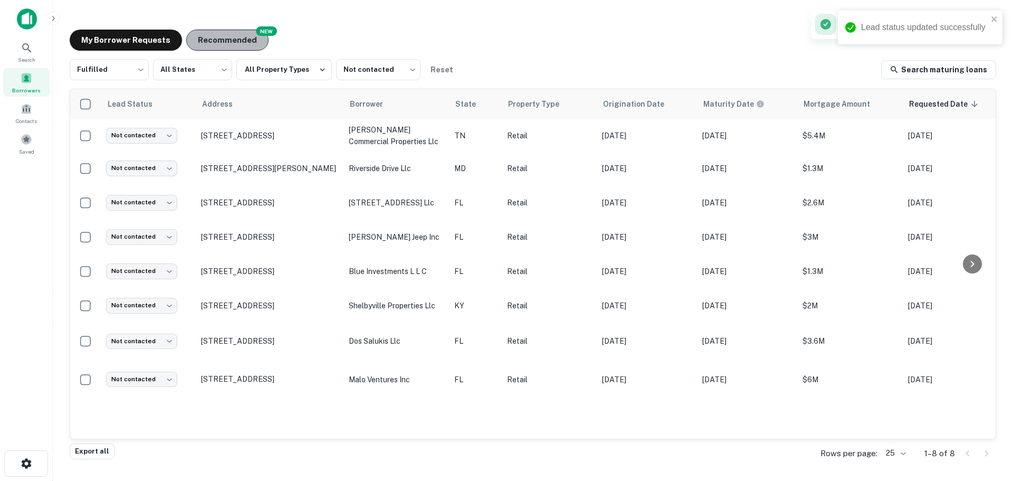
click at [254, 45] on button "Recommended" at bounding box center [227, 40] width 82 height 21
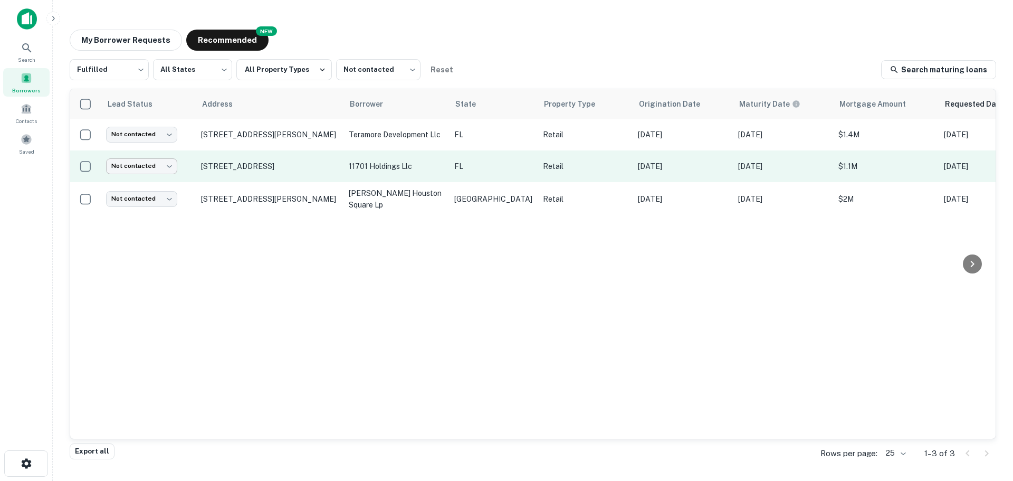
click at [170, 165] on body "Search Borrowers Contacts Saved My Borrower Requests NEW Recommended Fulfilled …" at bounding box center [506, 240] width 1013 height 481
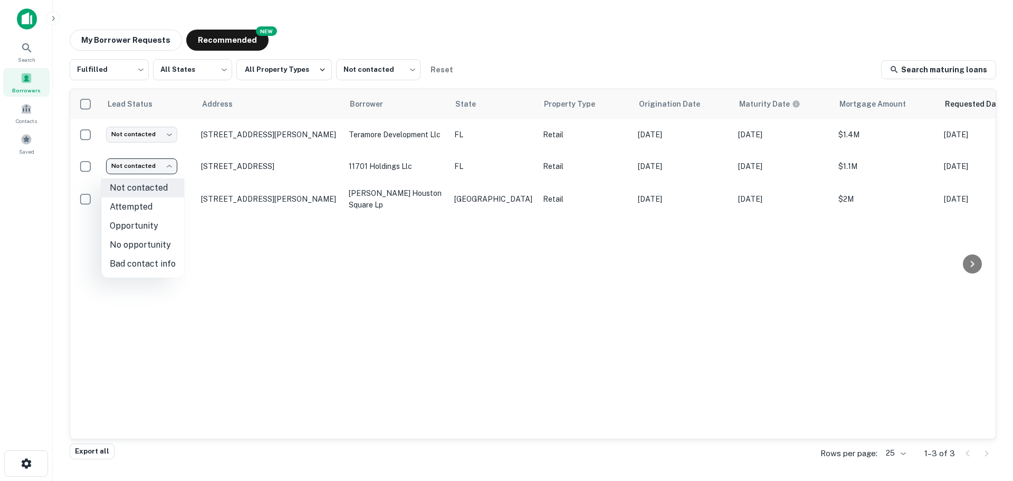
click at [571, 45] on div at bounding box center [506, 240] width 1013 height 481
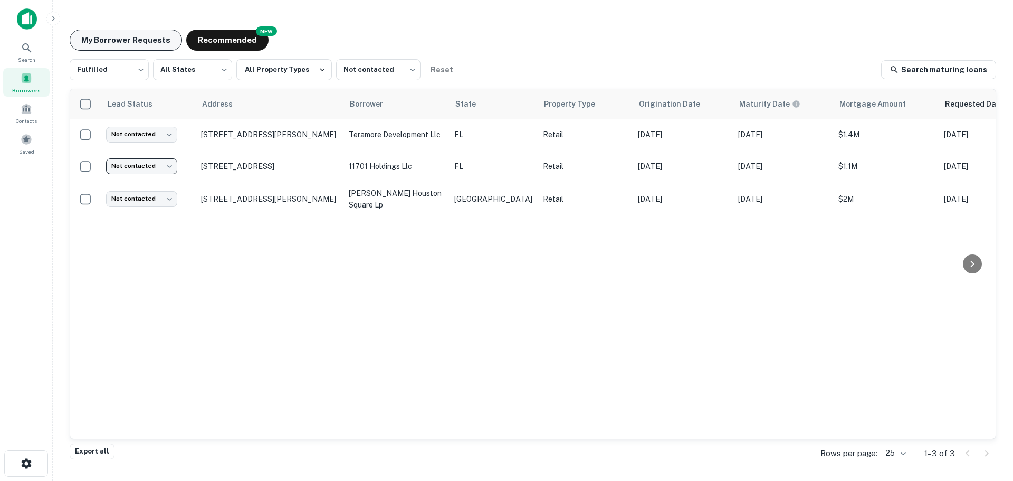
click at [150, 43] on button "My Borrower Requests" at bounding box center [126, 40] width 112 height 21
